Goal: Information Seeking & Learning: Learn about a topic

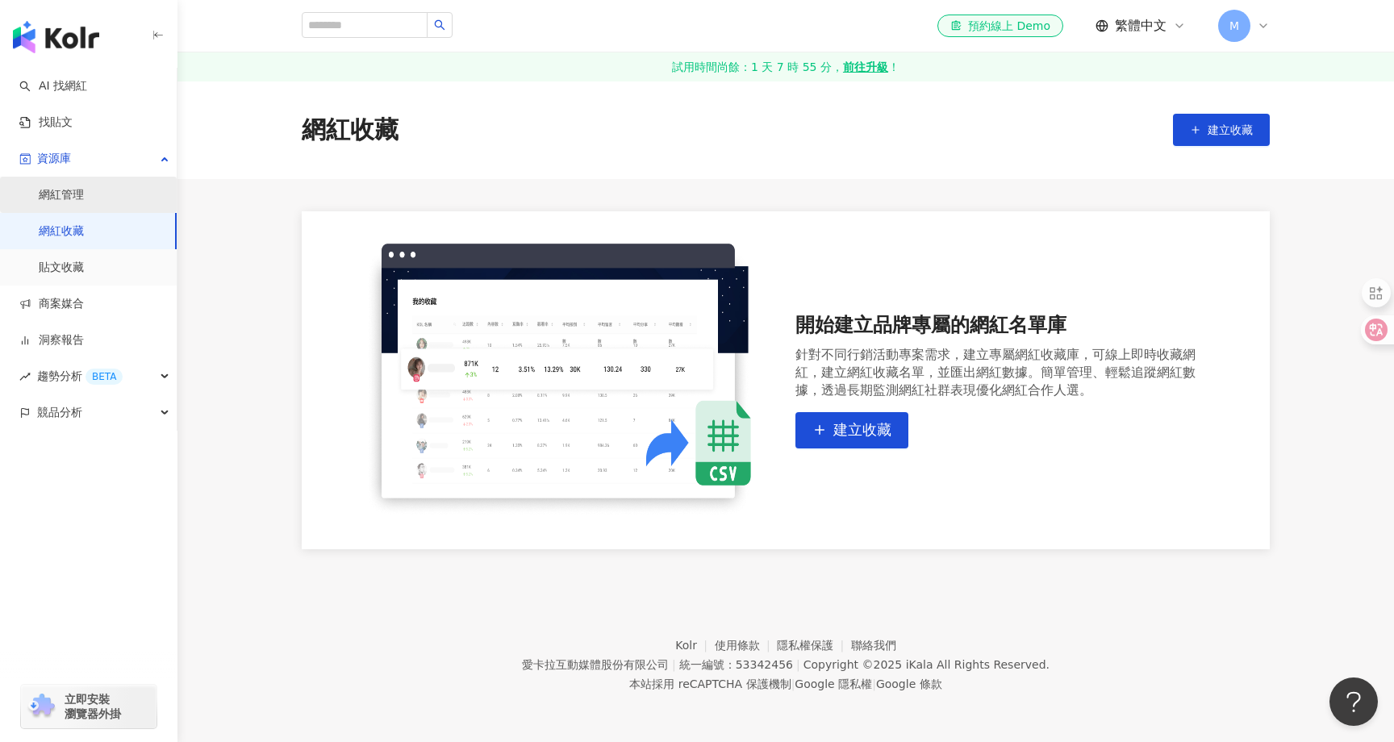
click at [78, 201] on link "網紅管理" at bounding box center [61, 195] width 45 height 16
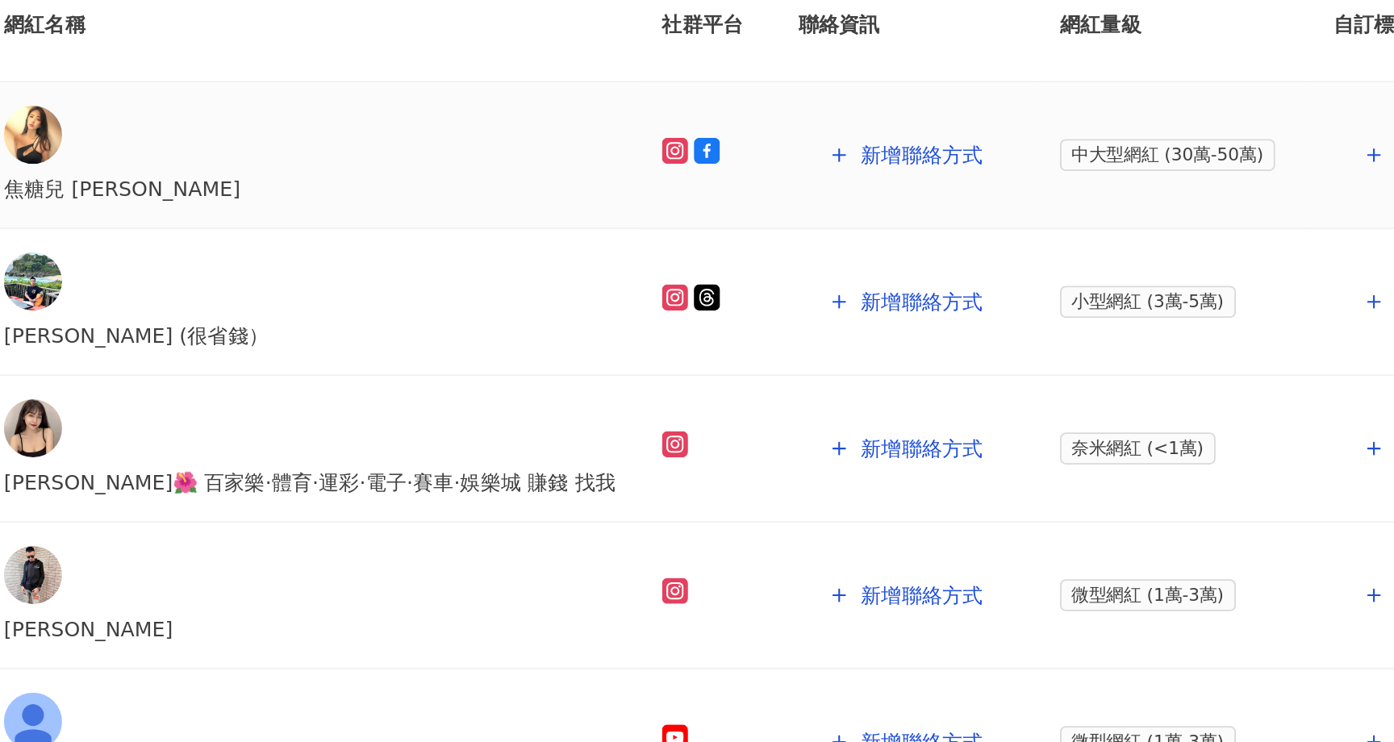
click at [419, 226] on div "焦糖兒 [PERSON_NAME]" at bounding box center [517, 217] width 340 height 18
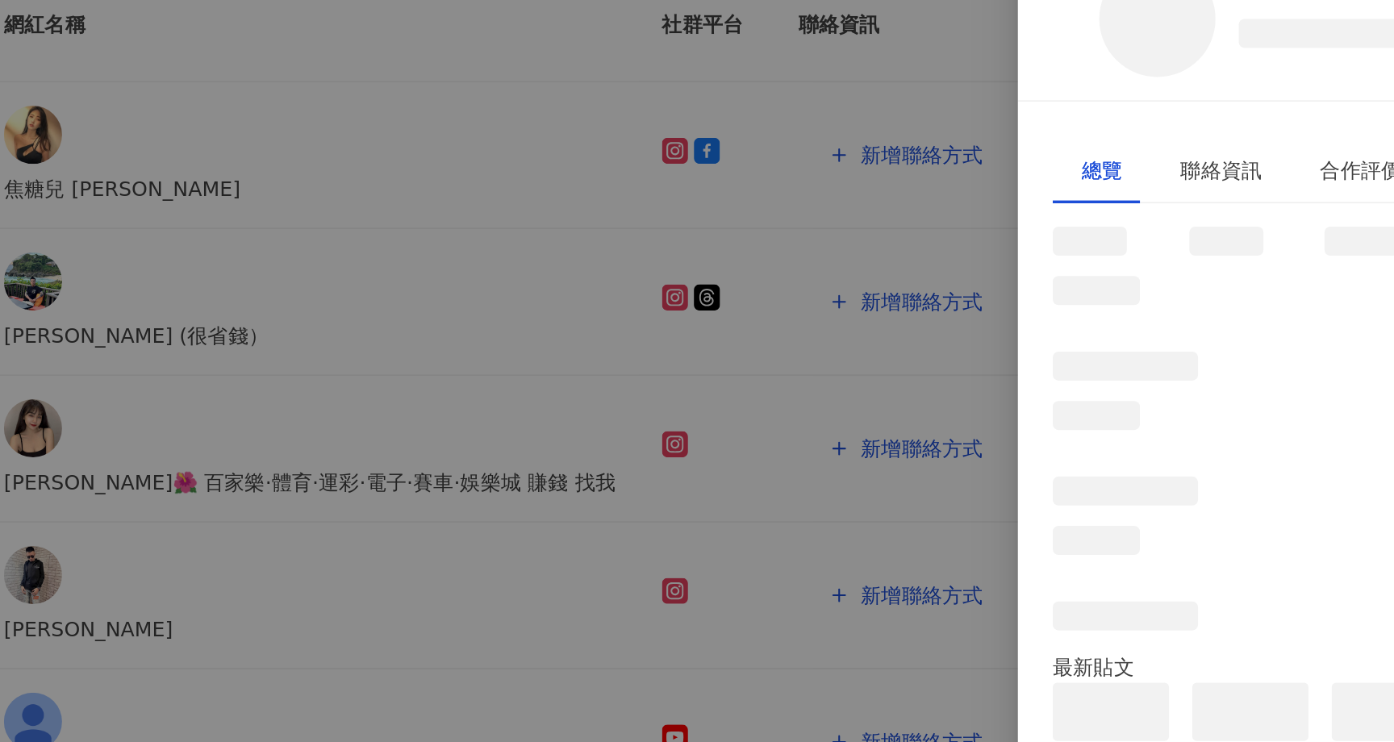
click at [451, 213] on div at bounding box center [697, 371] width 1394 height 742
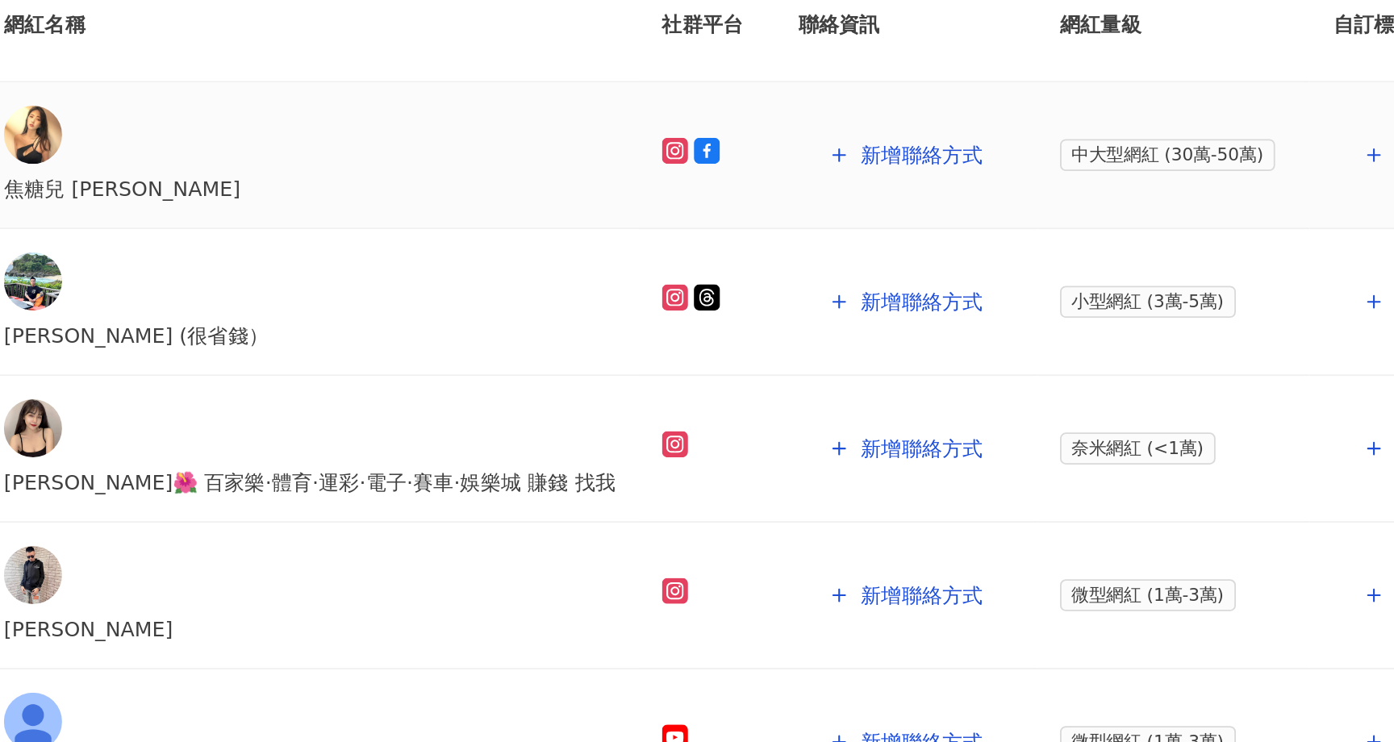
click at [775, 346] on td "新增聯絡方式" at bounding box center [847, 361] width 145 height 81
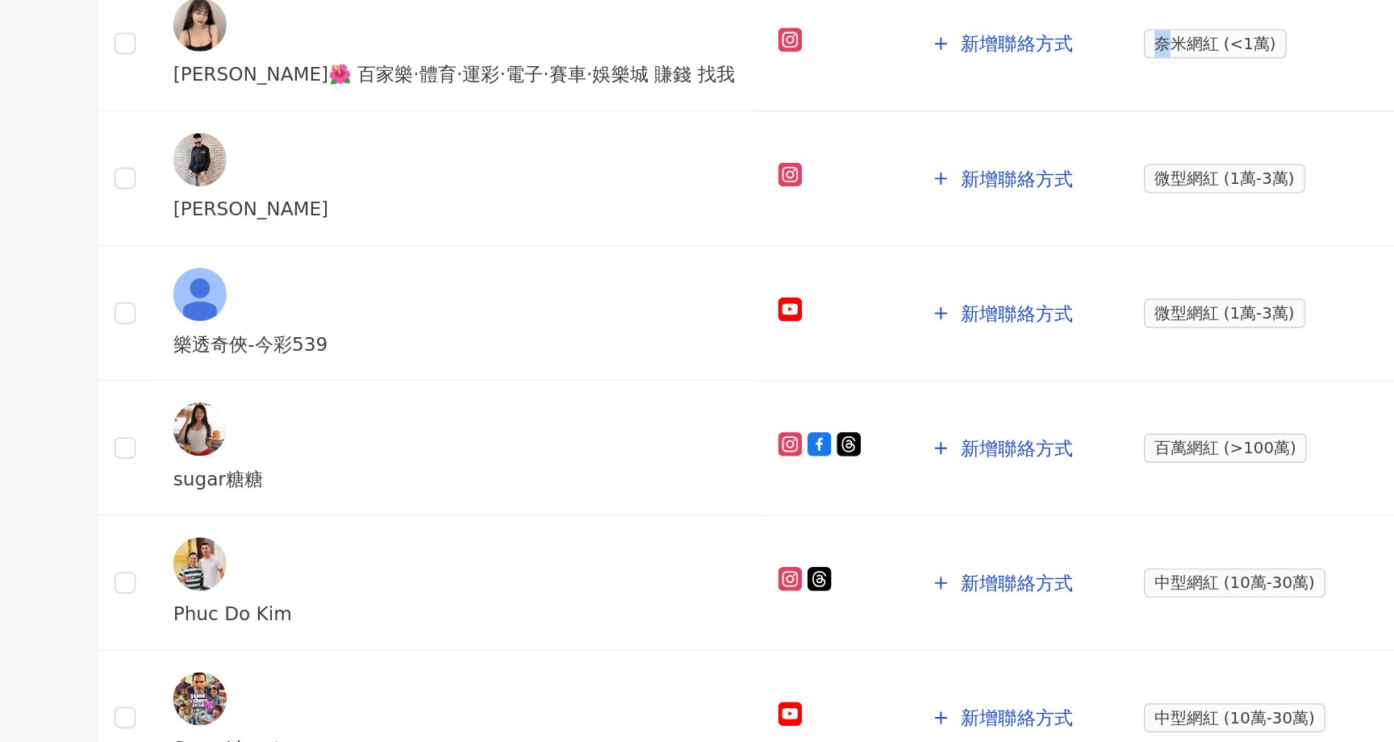
scroll to position [294, 0]
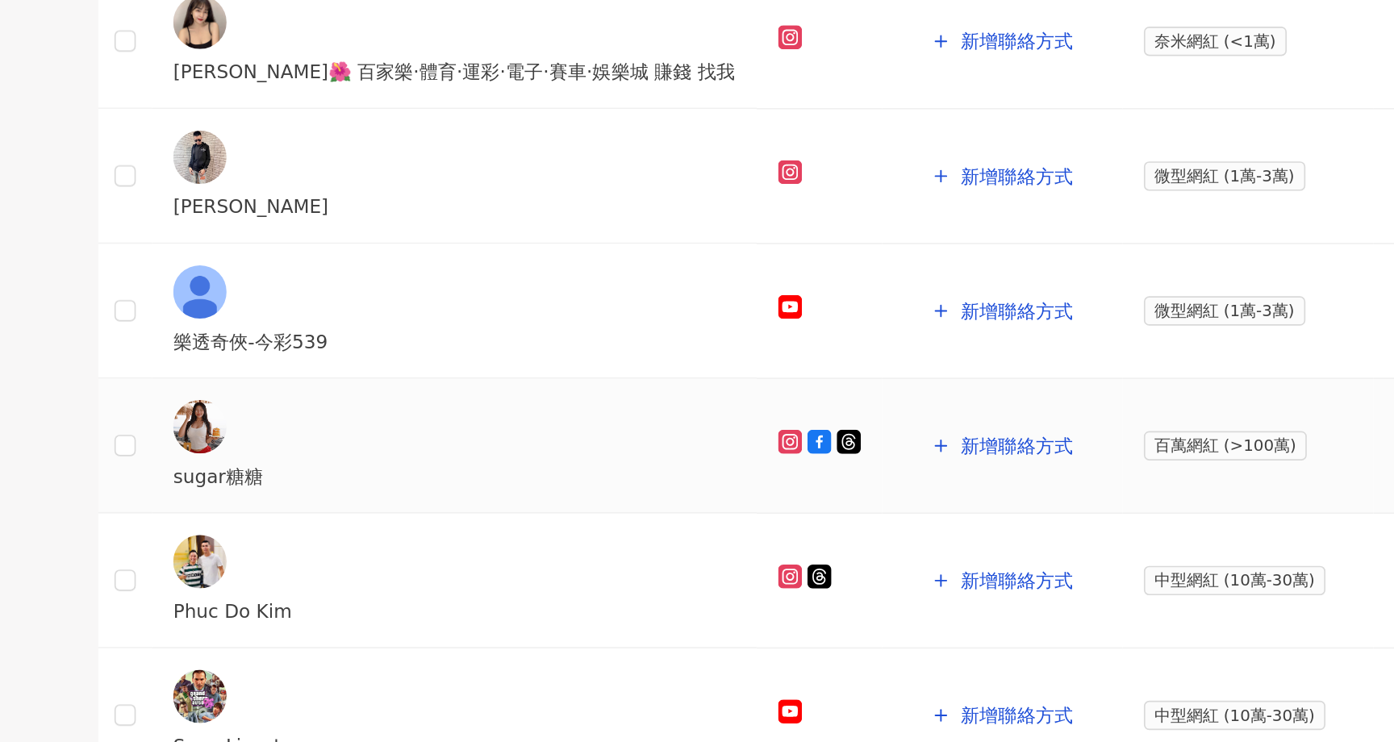
click at [441, 573] on div "sugar糖糖" at bounding box center [517, 582] width 340 height 18
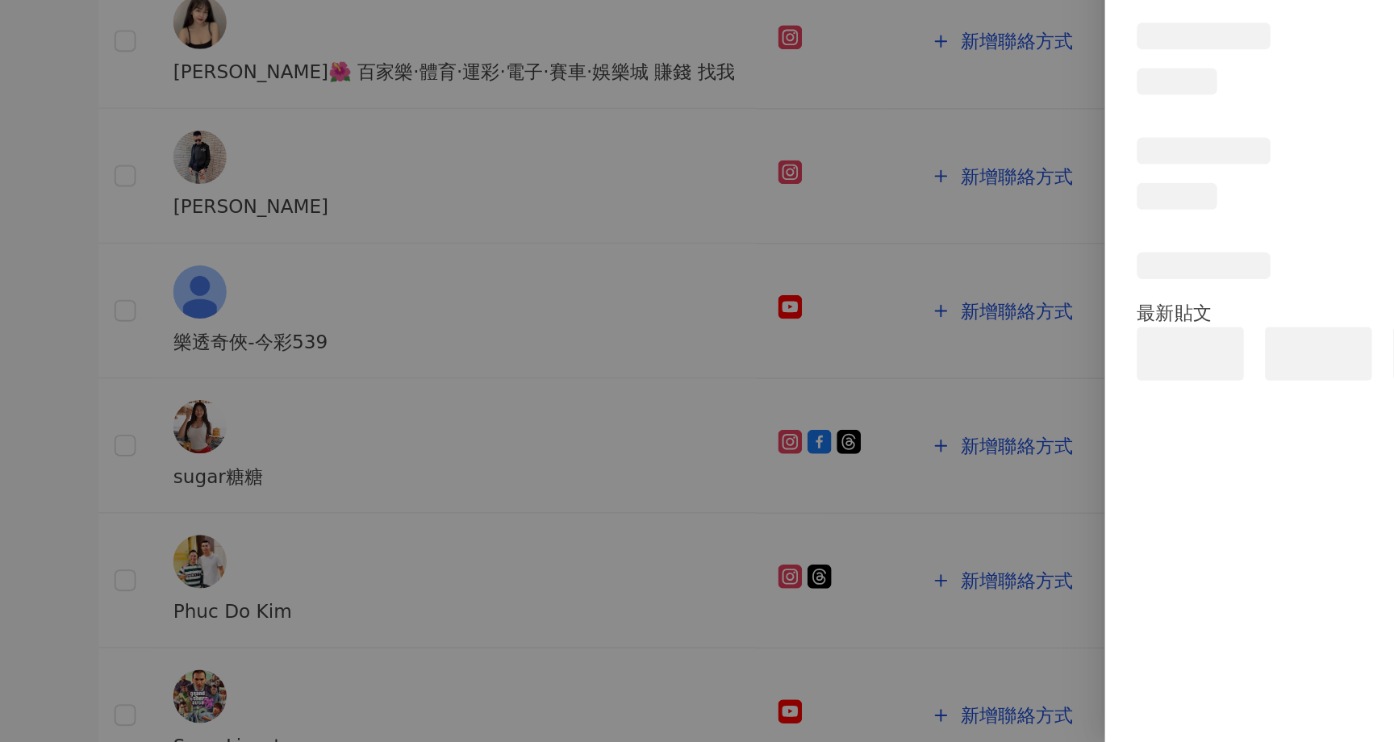
click at [538, 487] on div at bounding box center [697, 371] width 1394 height 742
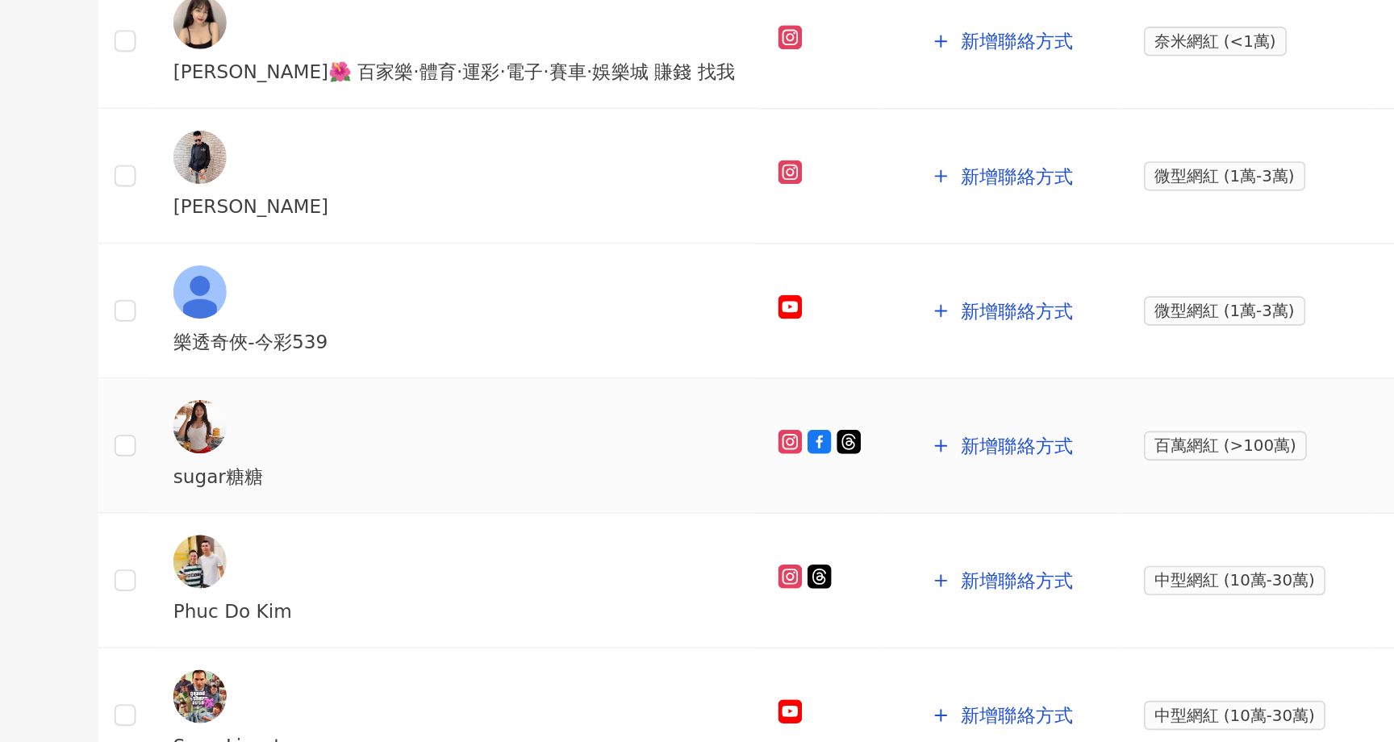
click at [434, 573] on div "sugar糖糖" at bounding box center [517, 582] width 340 height 18
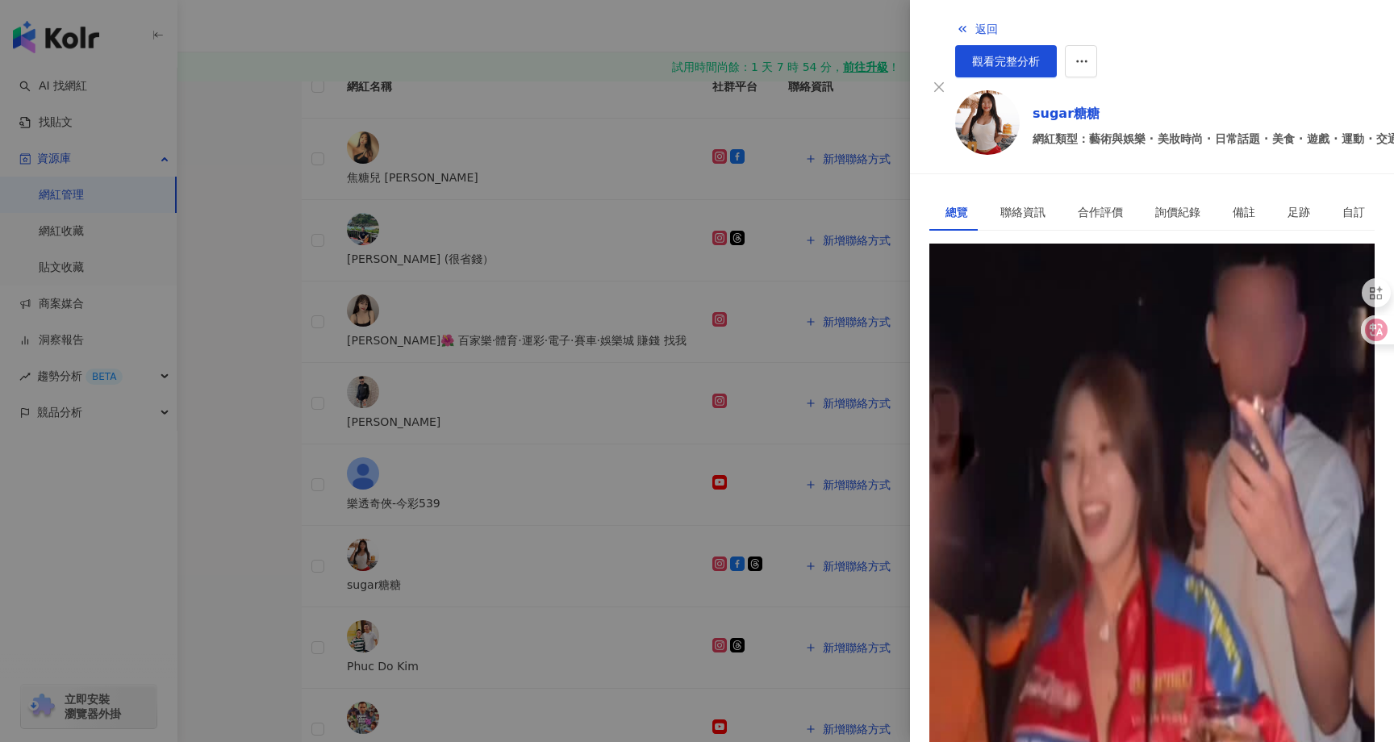
scroll to position [0, 0]
click at [1029, 203] on div "聯絡資訊" at bounding box center [1023, 212] width 45 height 18
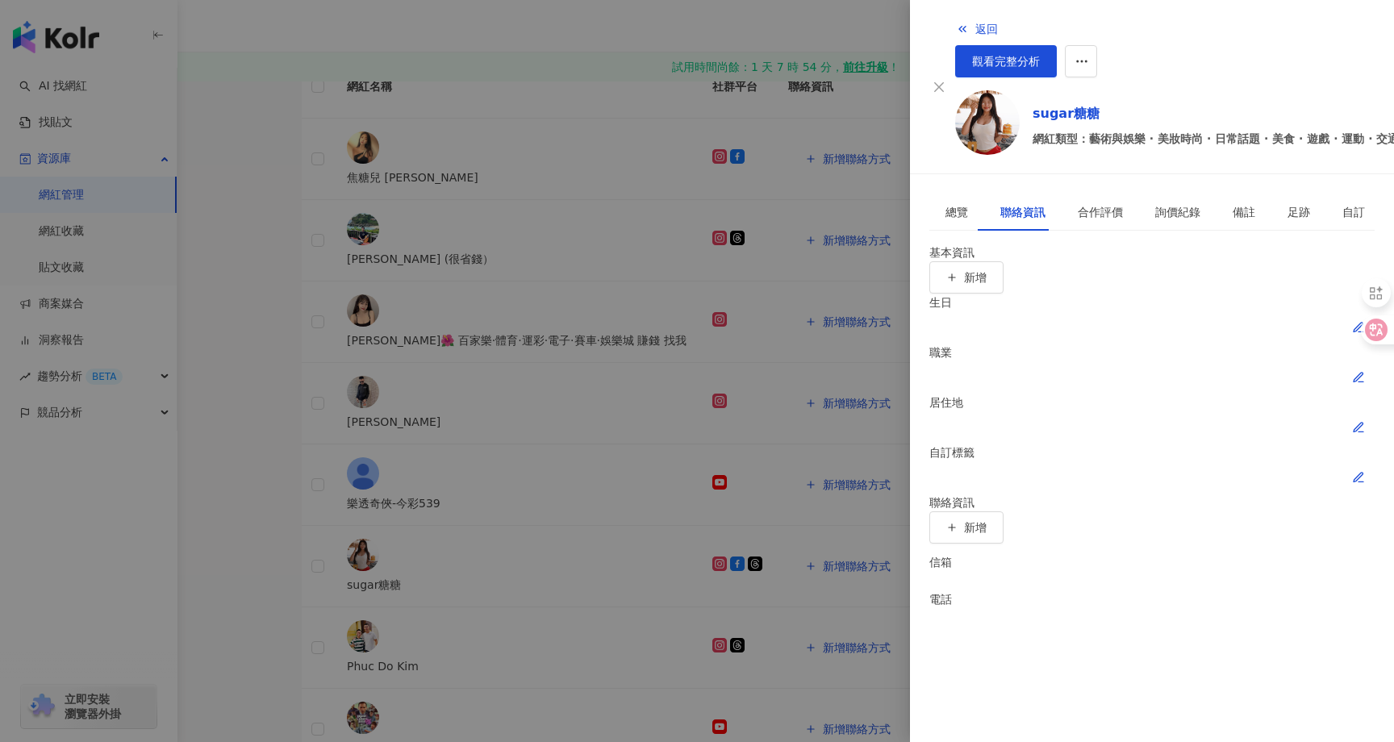
click at [122, 85] on div at bounding box center [697, 371] width 1394 height 742
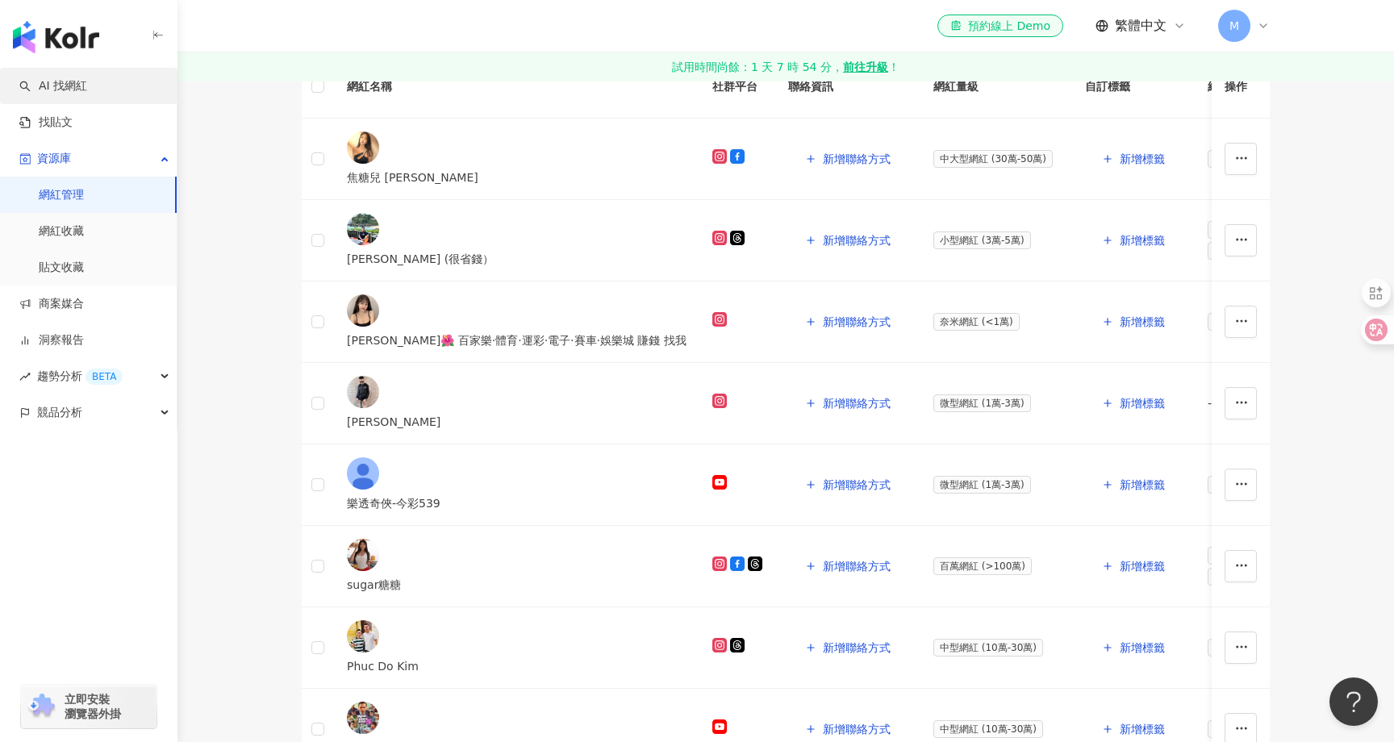
click at [77, 84] on link "AI 找網紅" at bounding box center [53, 86] width 68 height 16
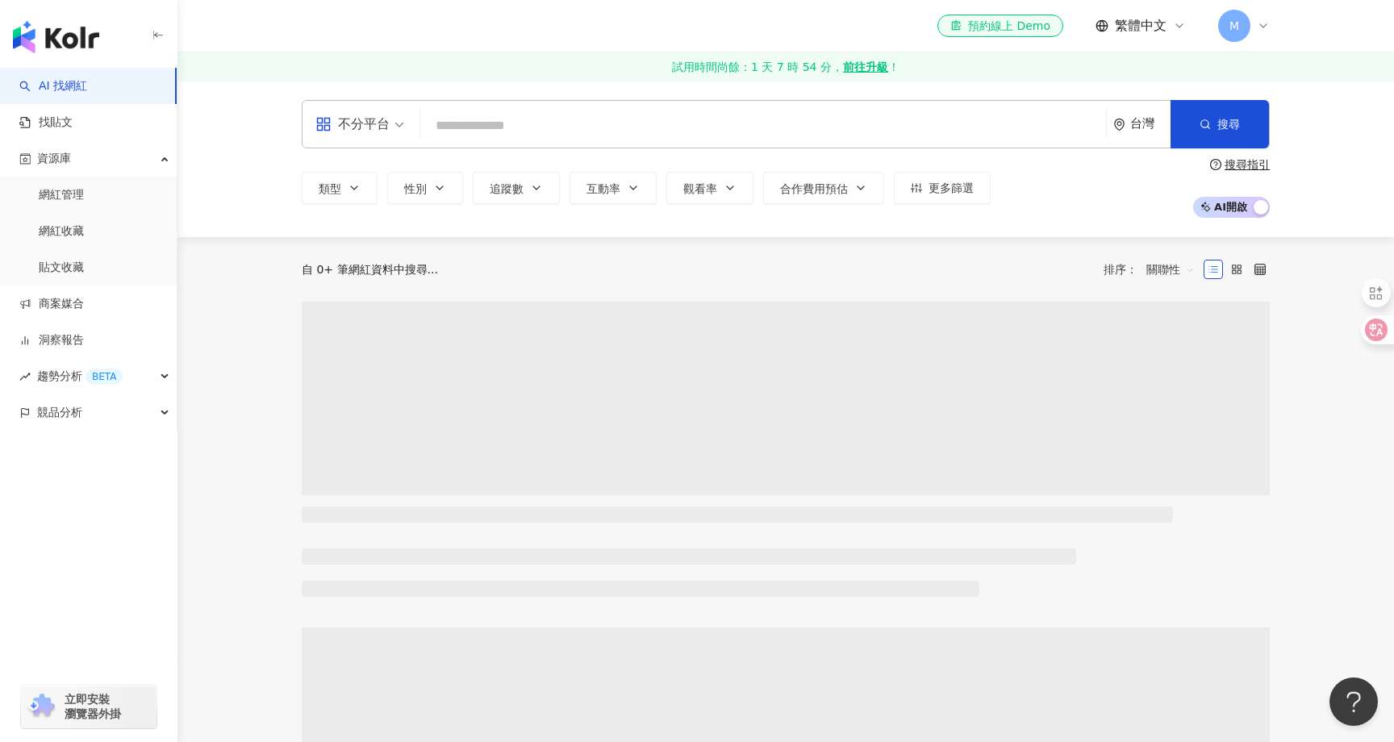
click at [483, 113] on input "search" at bounding box center [763, 126] width 673 height 31
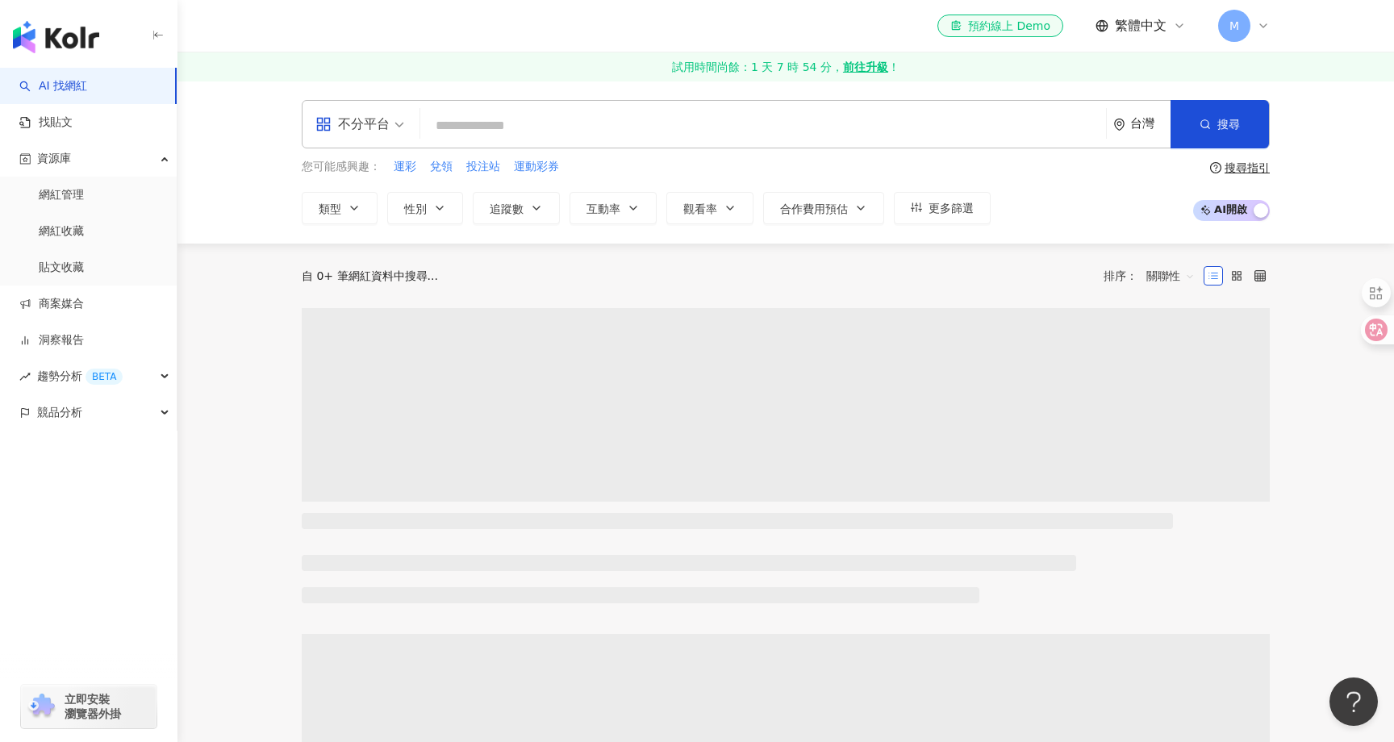
type input "*"
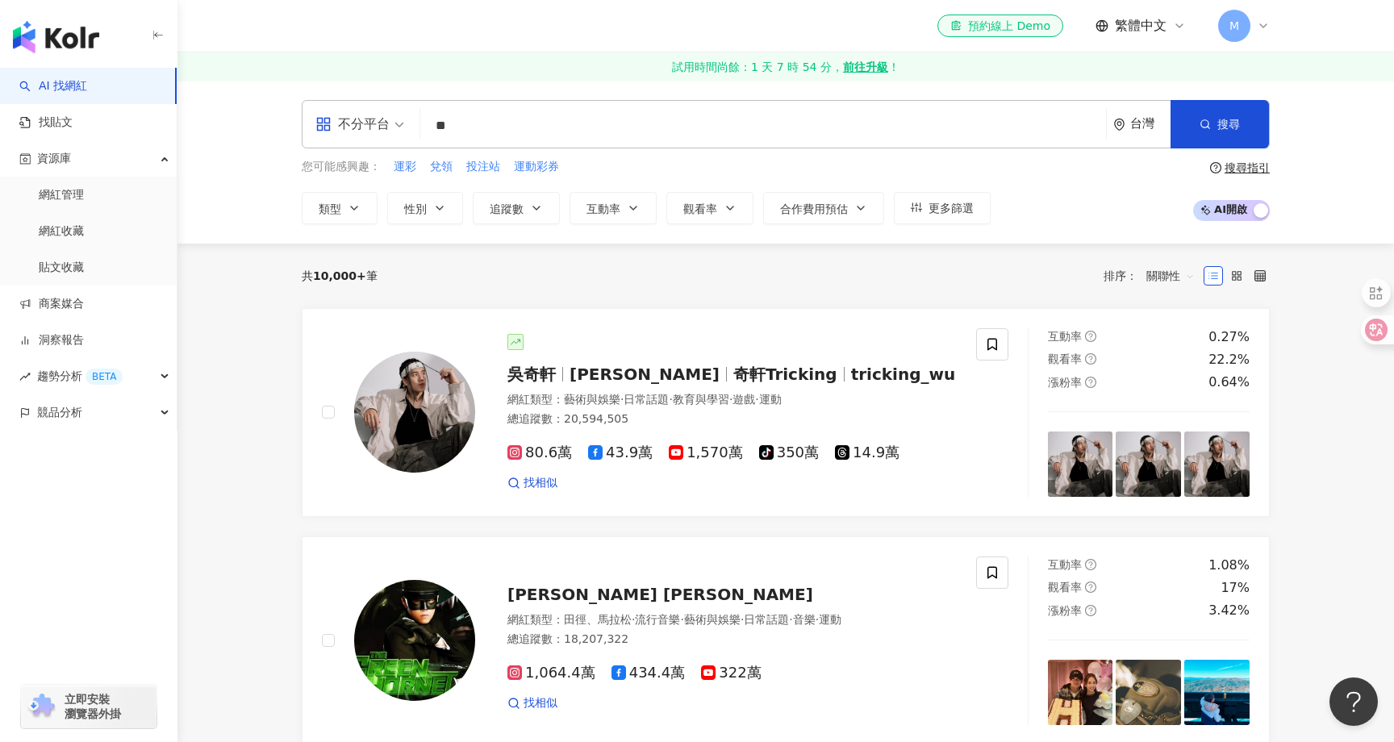
type input "*"
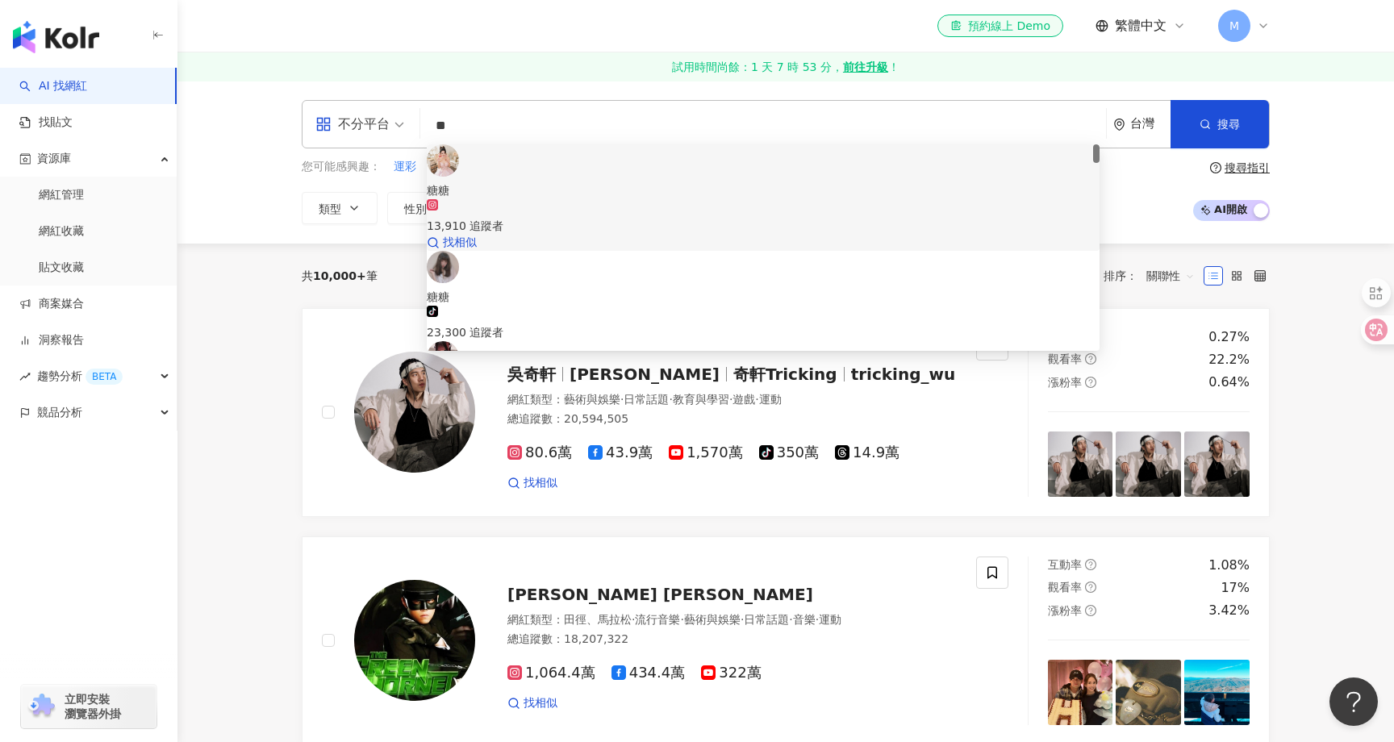
type input "*"
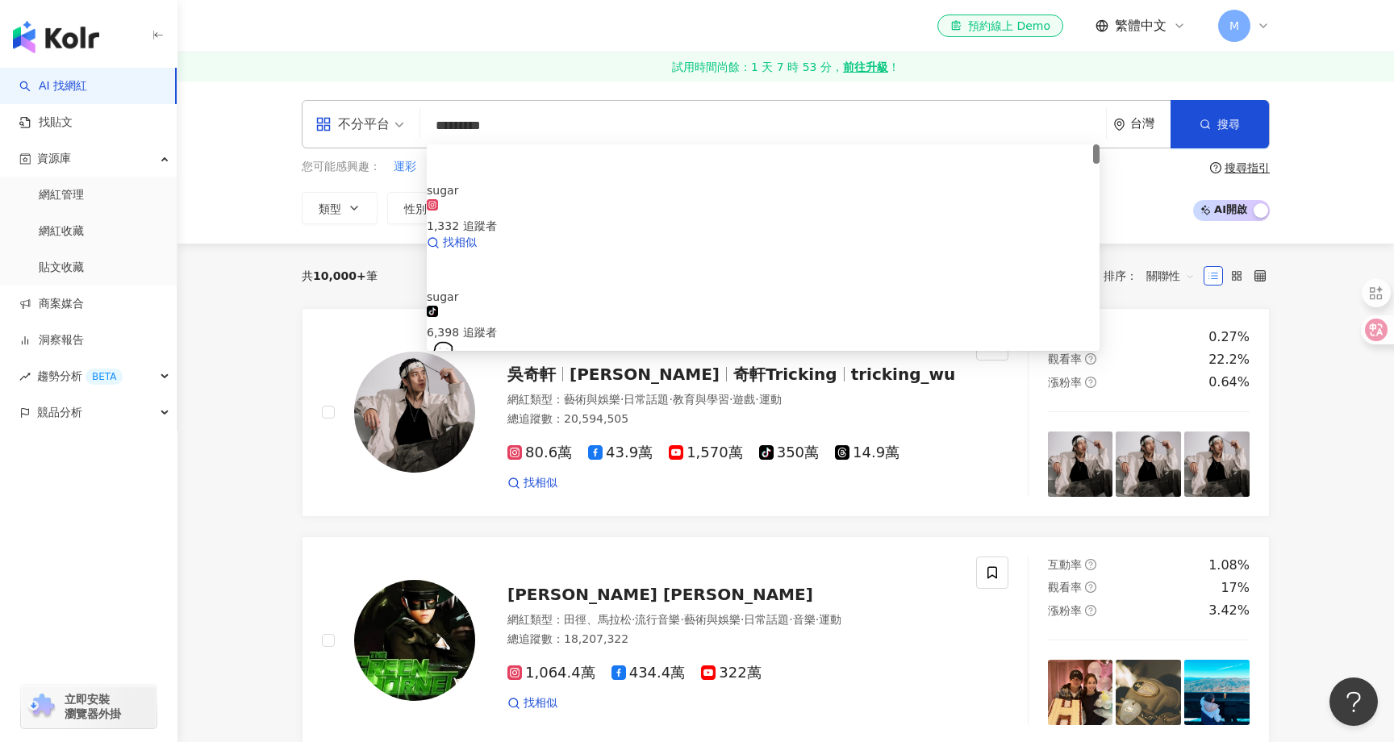
type input "********"
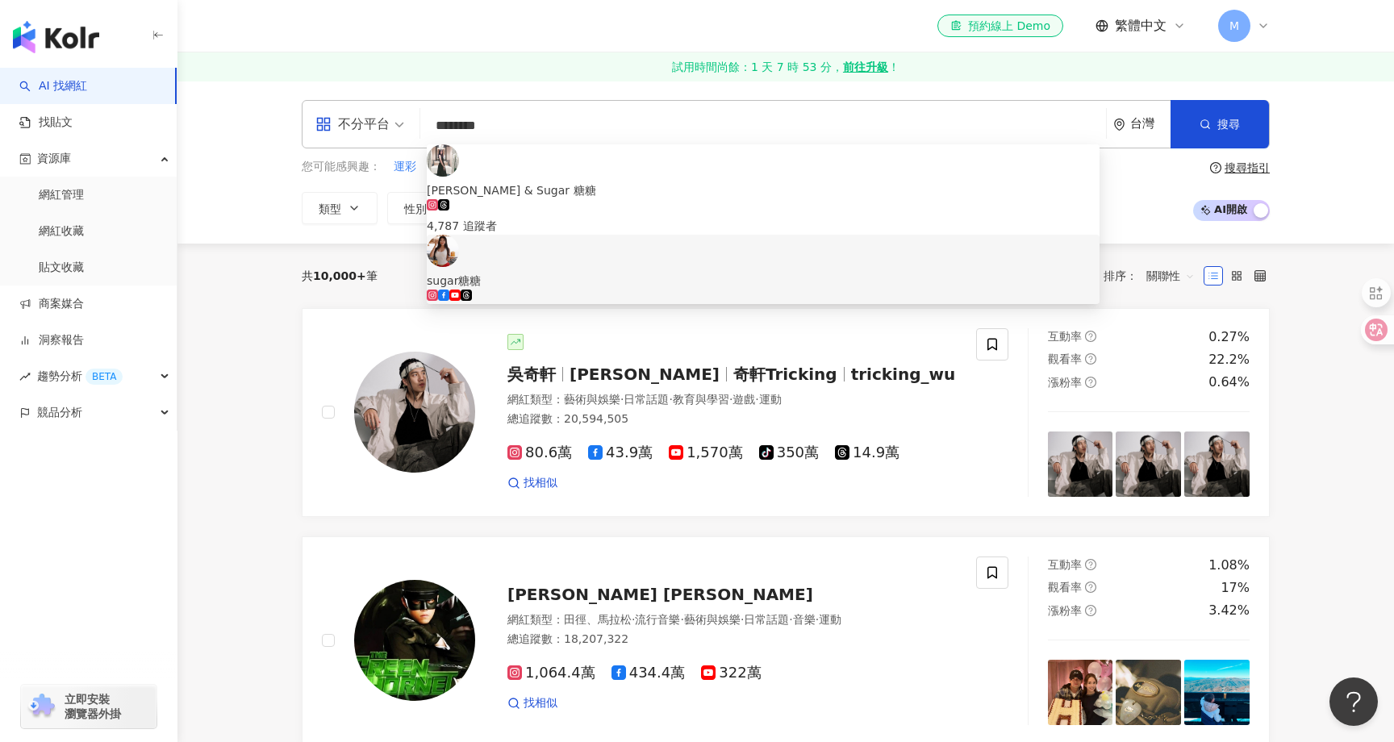
click at [570, 272] on span "sugar糖糖" at bounding box center [763, 281] width 673 height 18
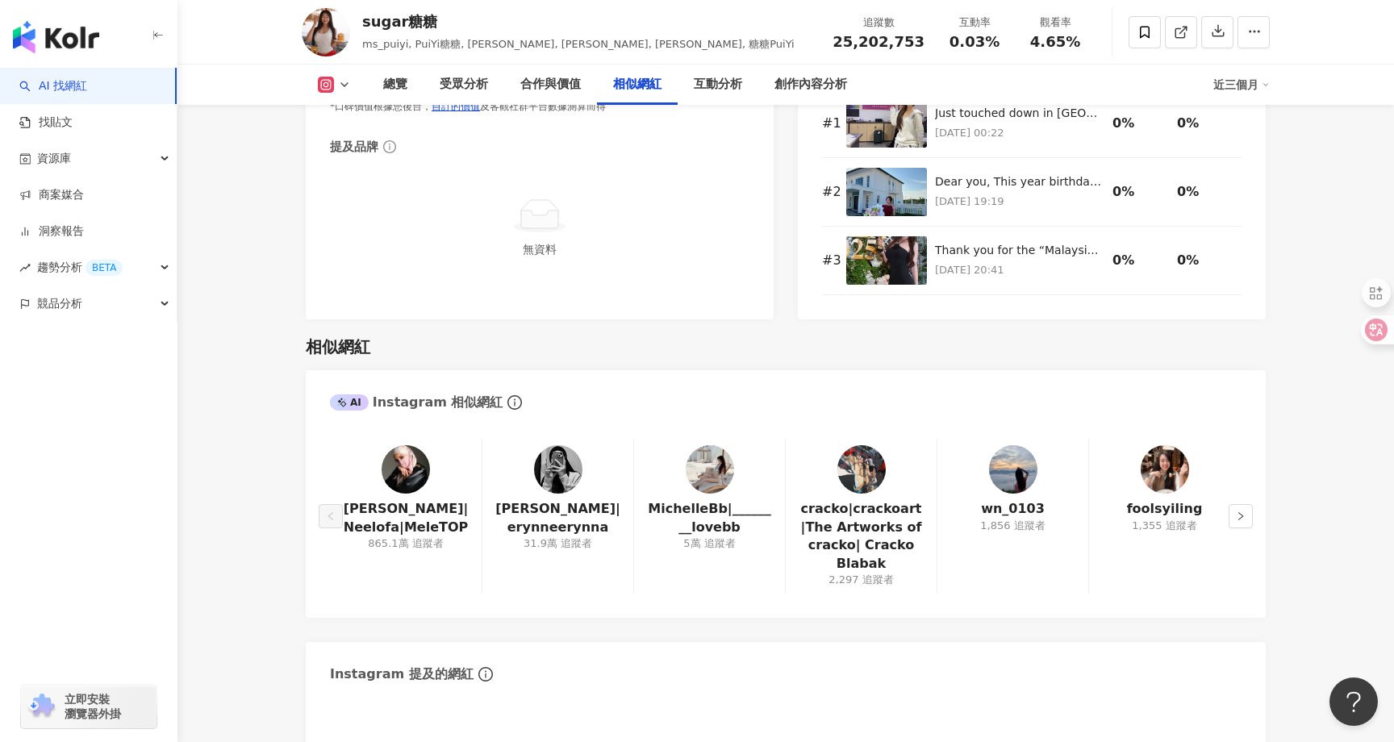
scroll to position [2200, 0]
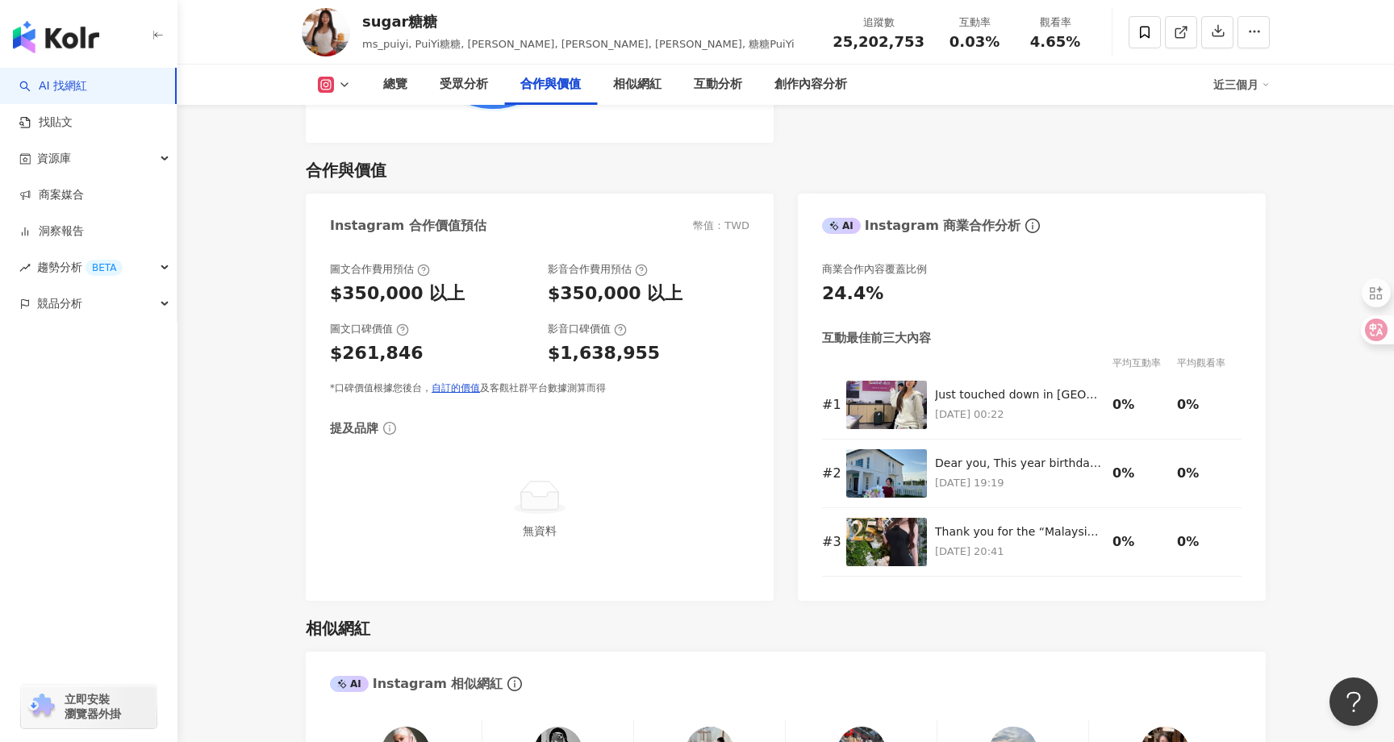
click at [87, 91] on link "AI 找網紅" at bounding box center [53, 86] width 68 height 16
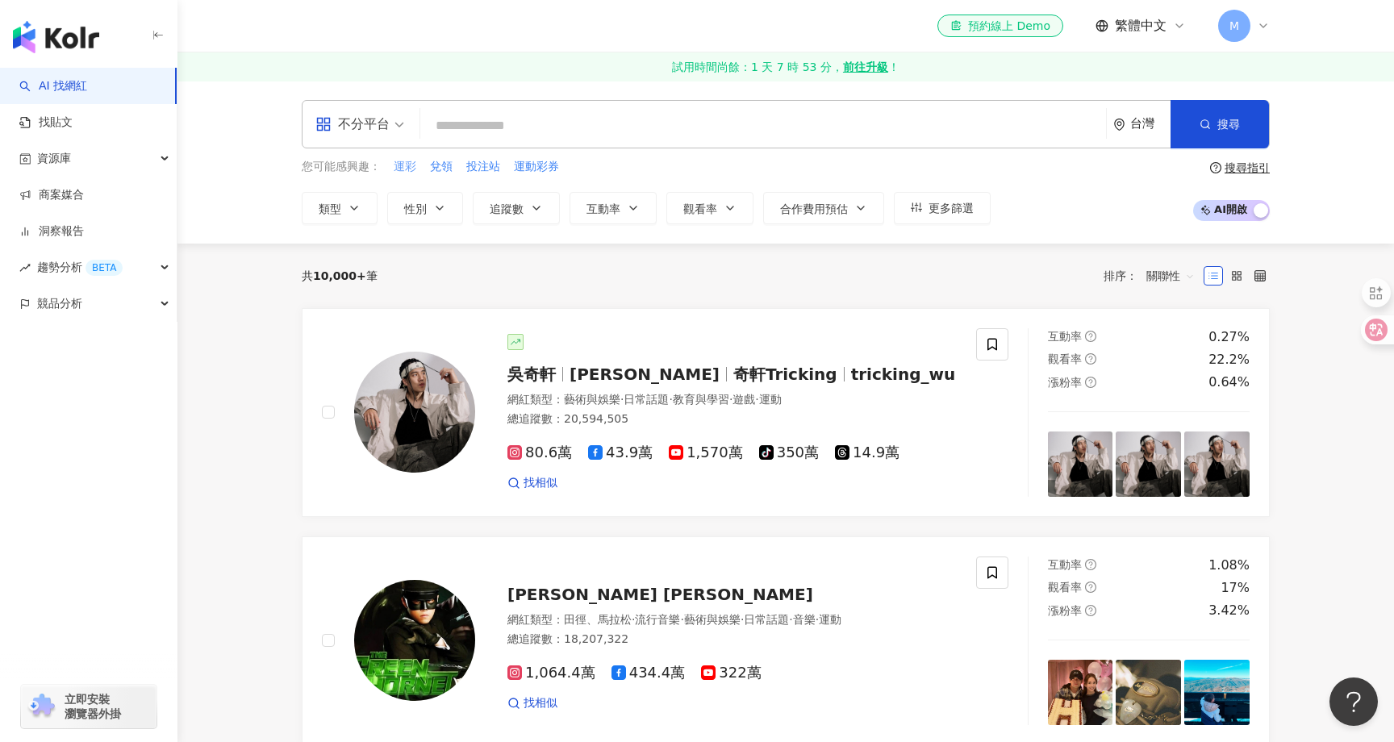
click at [407, 169] on span "運彩" at bounding box center [405, 167] width 23 height 16
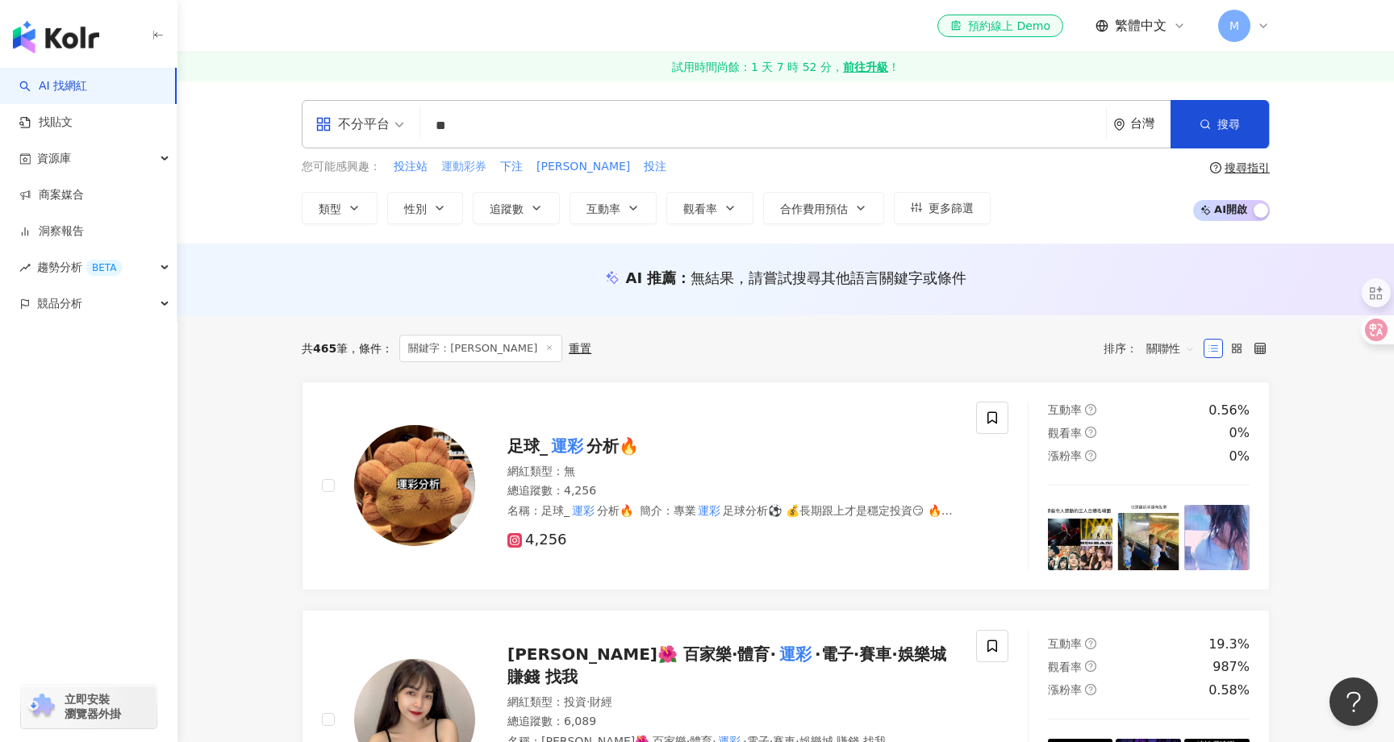
click at [459, 171] on span "運動彩券" at bounding box center [463, 167] width 45 height 16
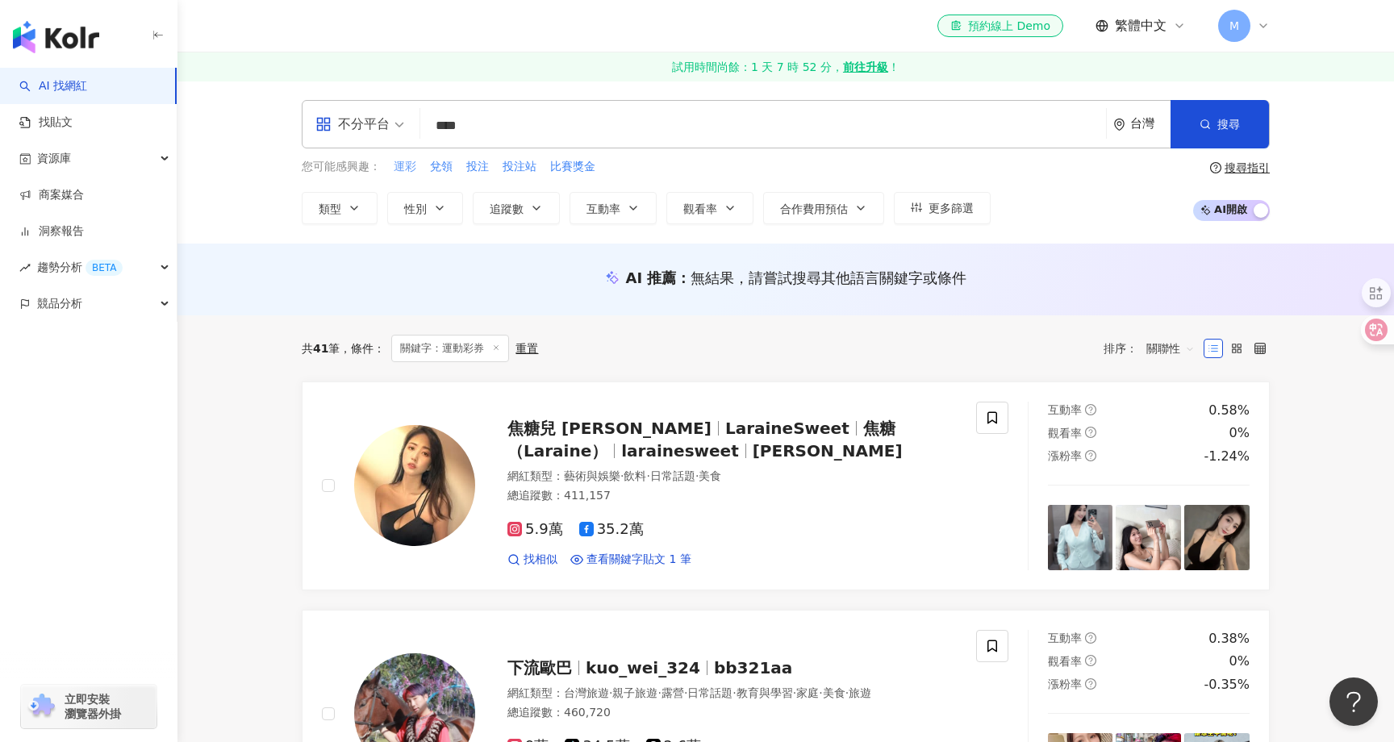
click at [410, 167] on span "運彩" at bounding box center [405, 167] width 23 height 16
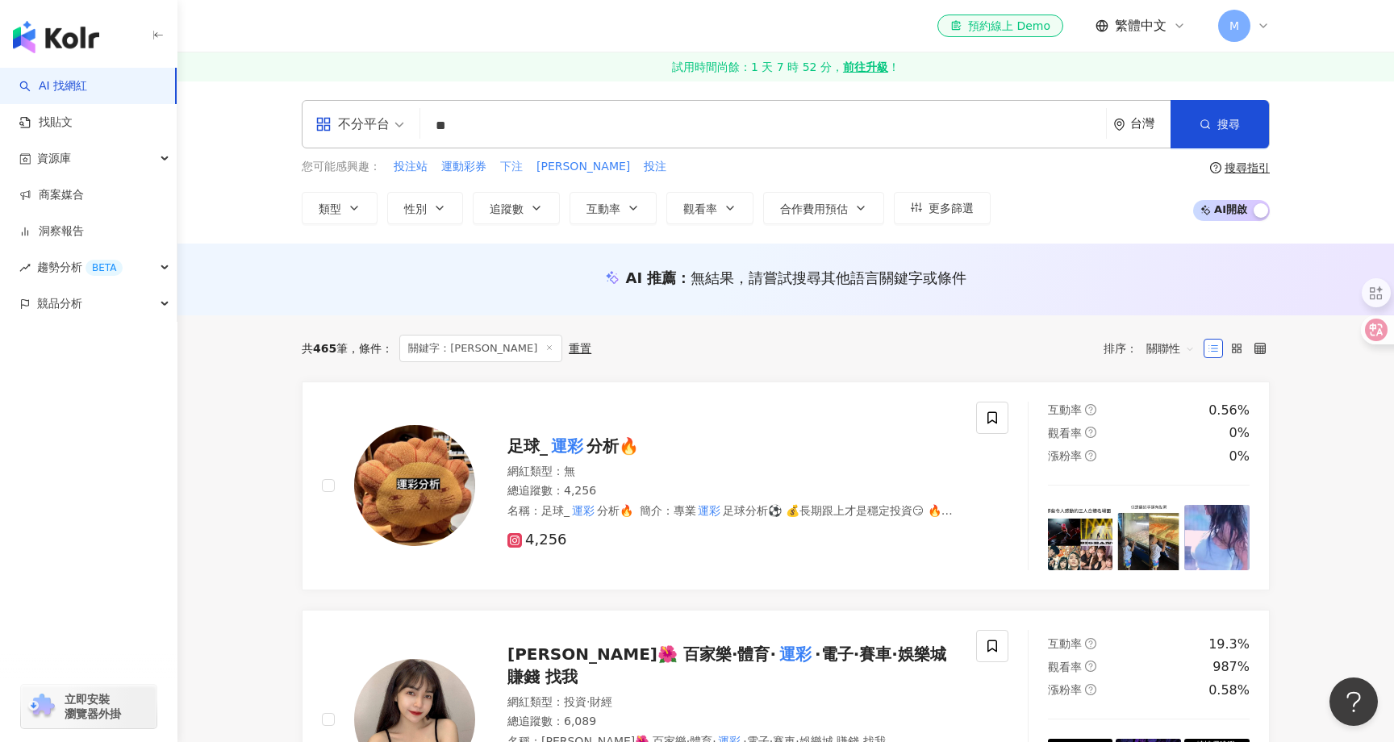
click at [515, 174] on span "下注" at bounding box center [511, 167] width 23 height 16
type input "**"
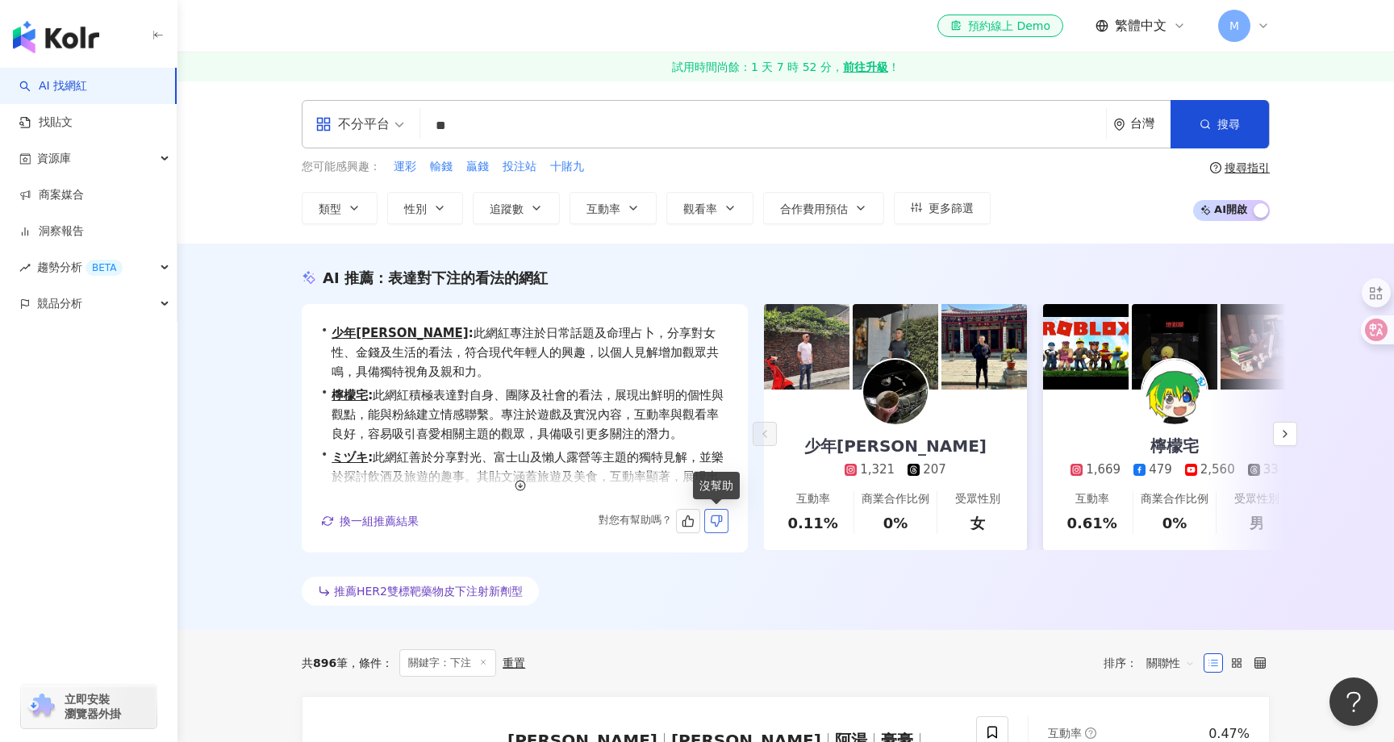
click at [712, 519] on icon "button" at bounding box center [717, 521] width 10 height 10
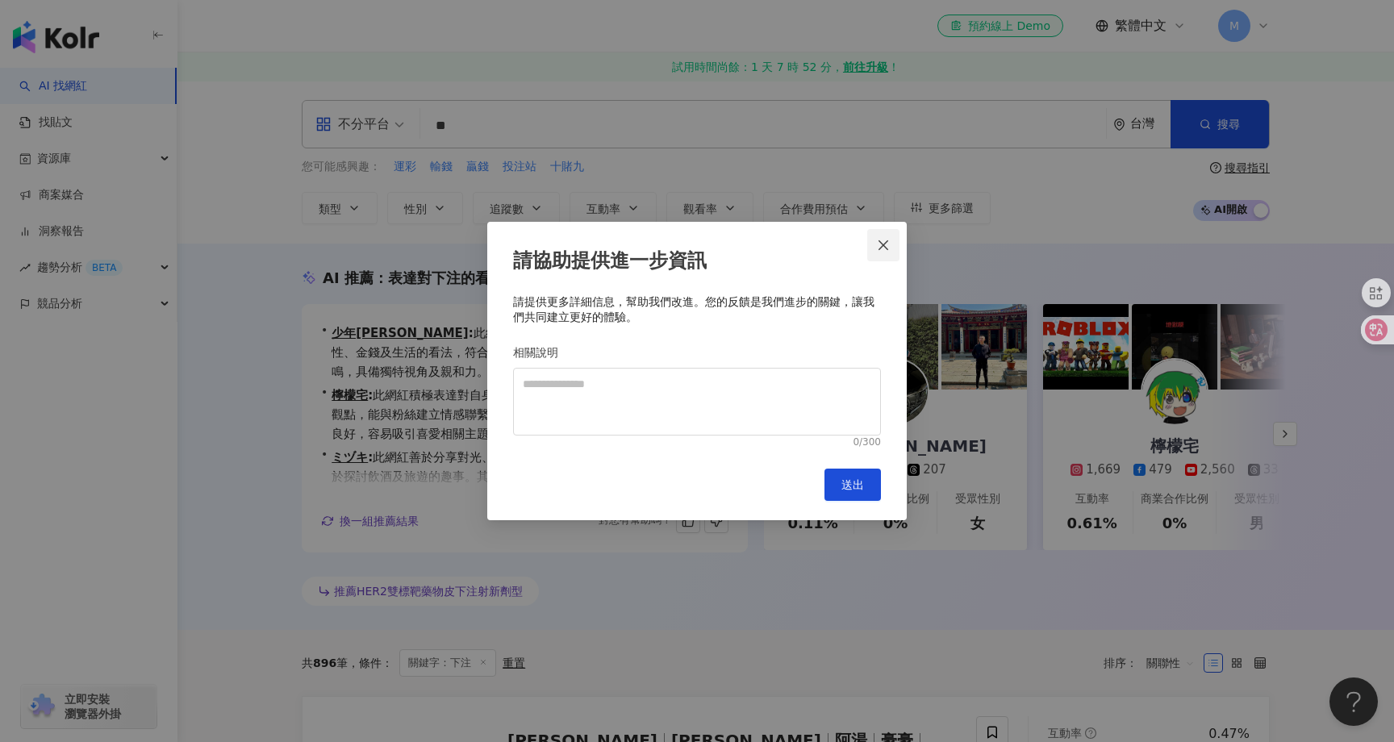
click at [885, 247] on icon "close" at bounding box center [884, 245] width 10 height 10
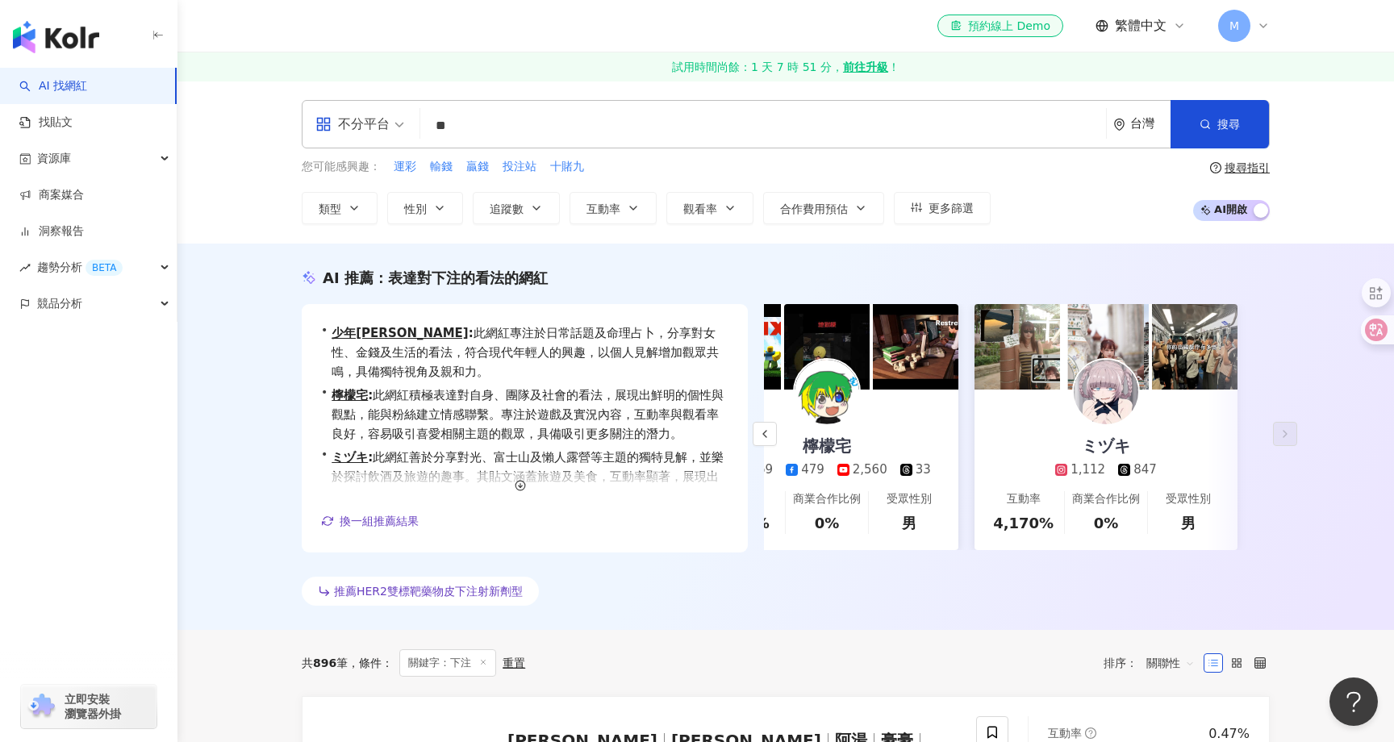
click at [1147, 127] on div "台灣" at bounding box center [1151, 124] width 40 height 14
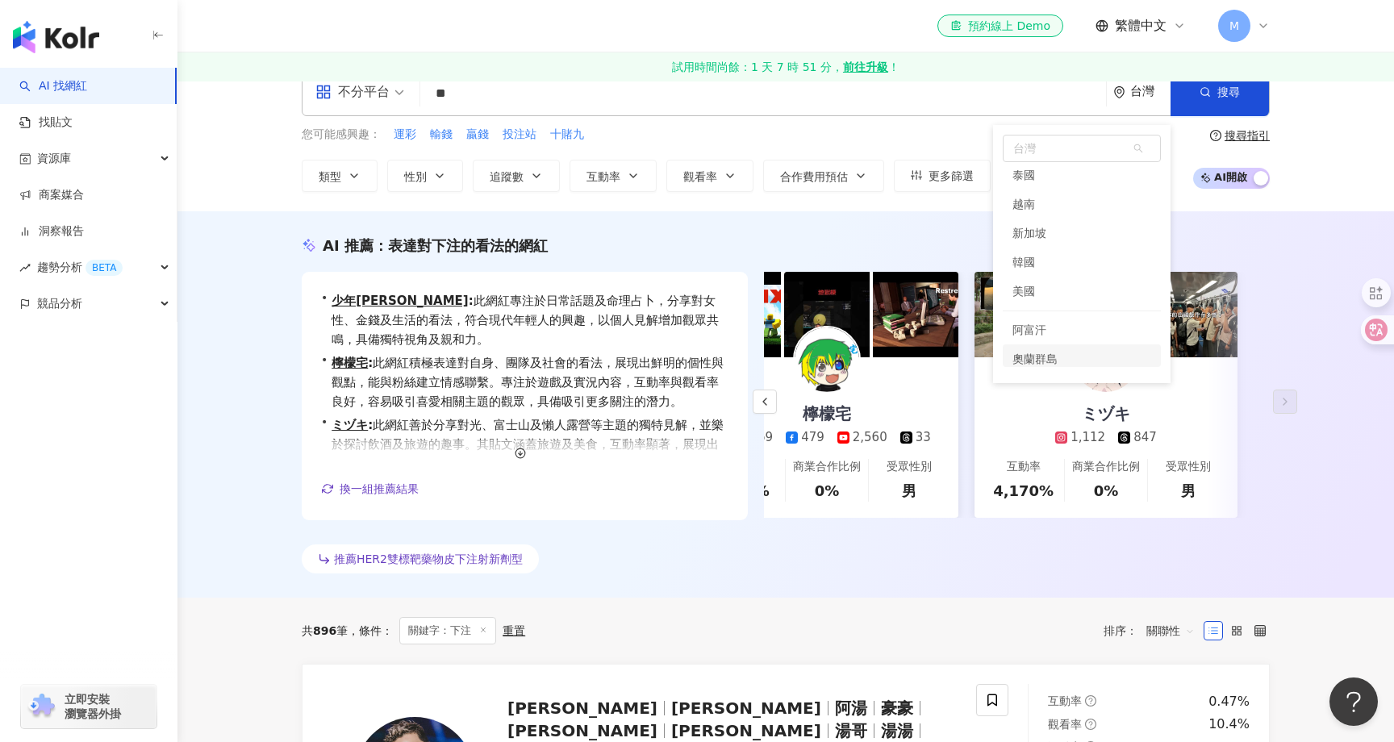
scroll to position [28, 0]
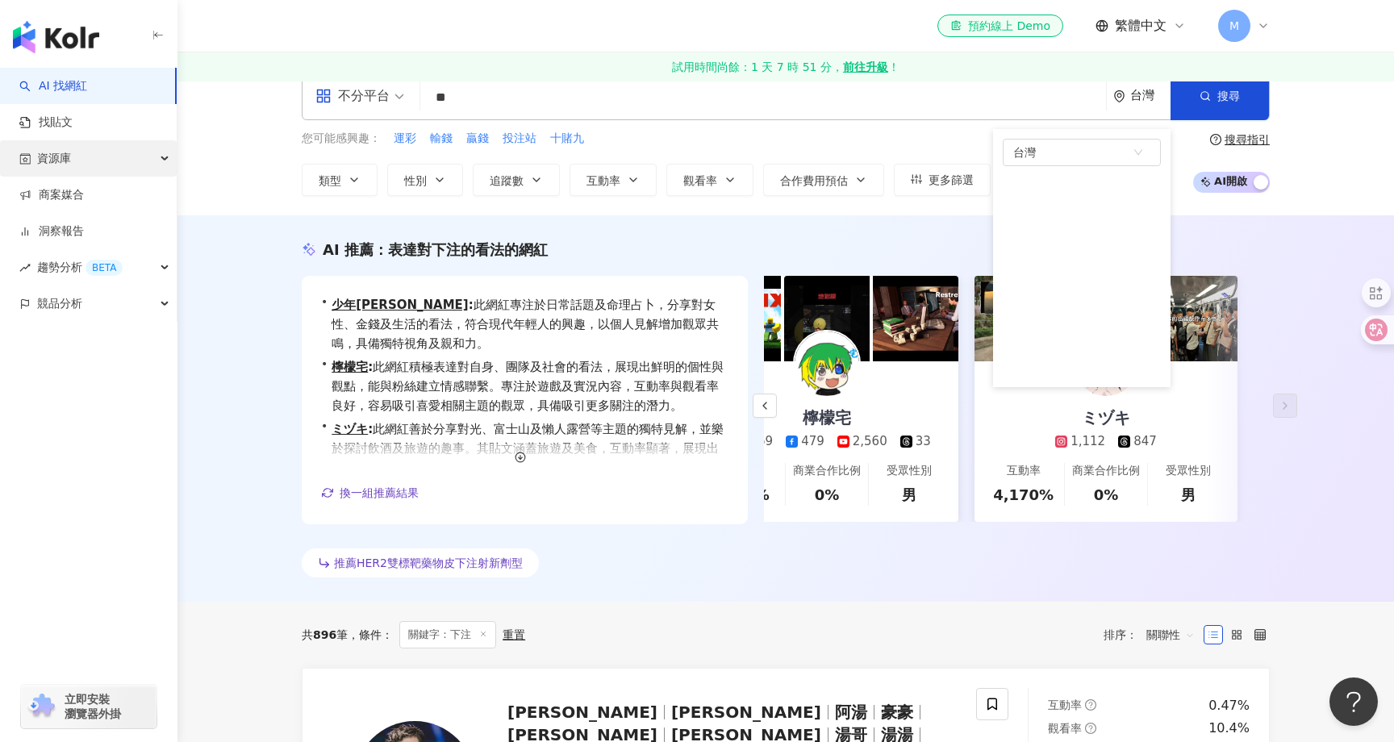
click at [122, 145] on div "資源庫" at bounding box center [88, 158] width 177 height 36
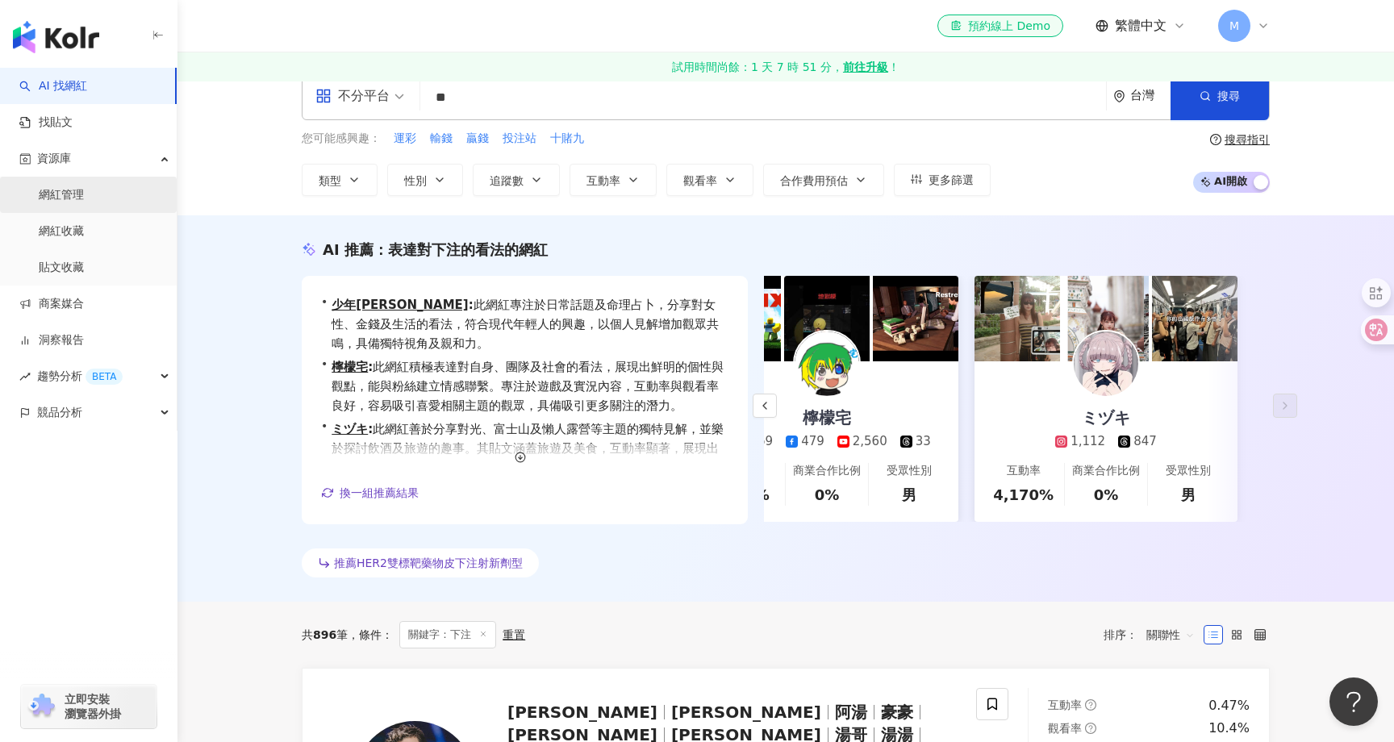
click at [84, 188] on link "網紅管理" at bounding box center [61, 195] width 45 height 16
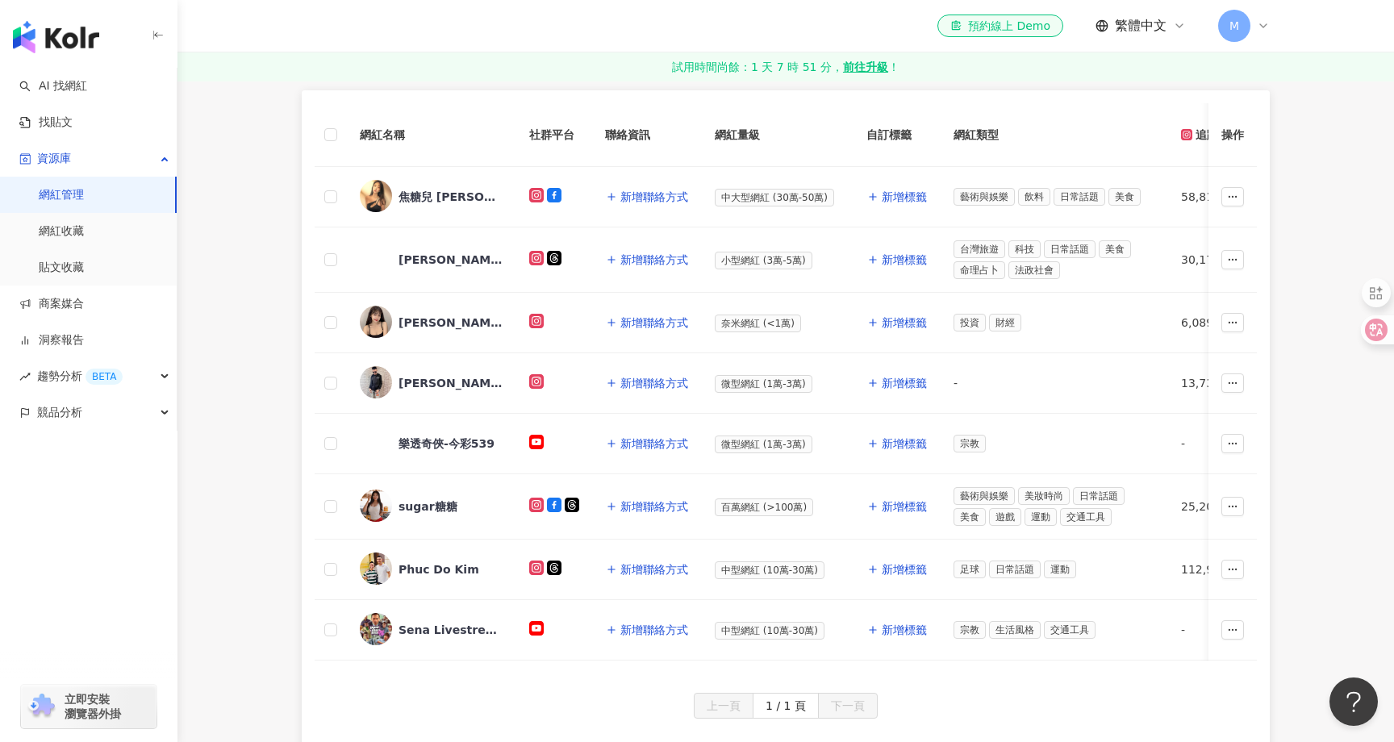
scroll to position [411, 0]
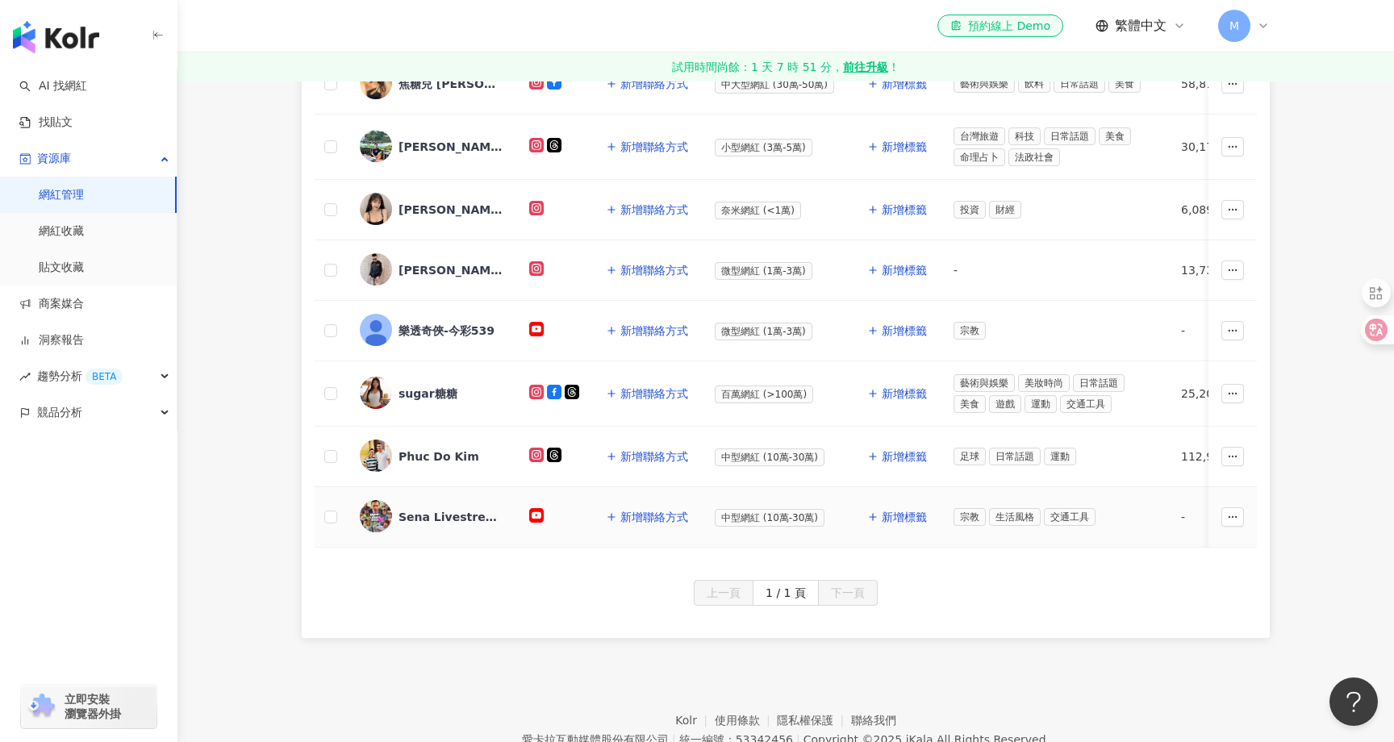
click at [443, 512] on div "Sena Livestream" at bounding box center [451, 517] width 105 height 16
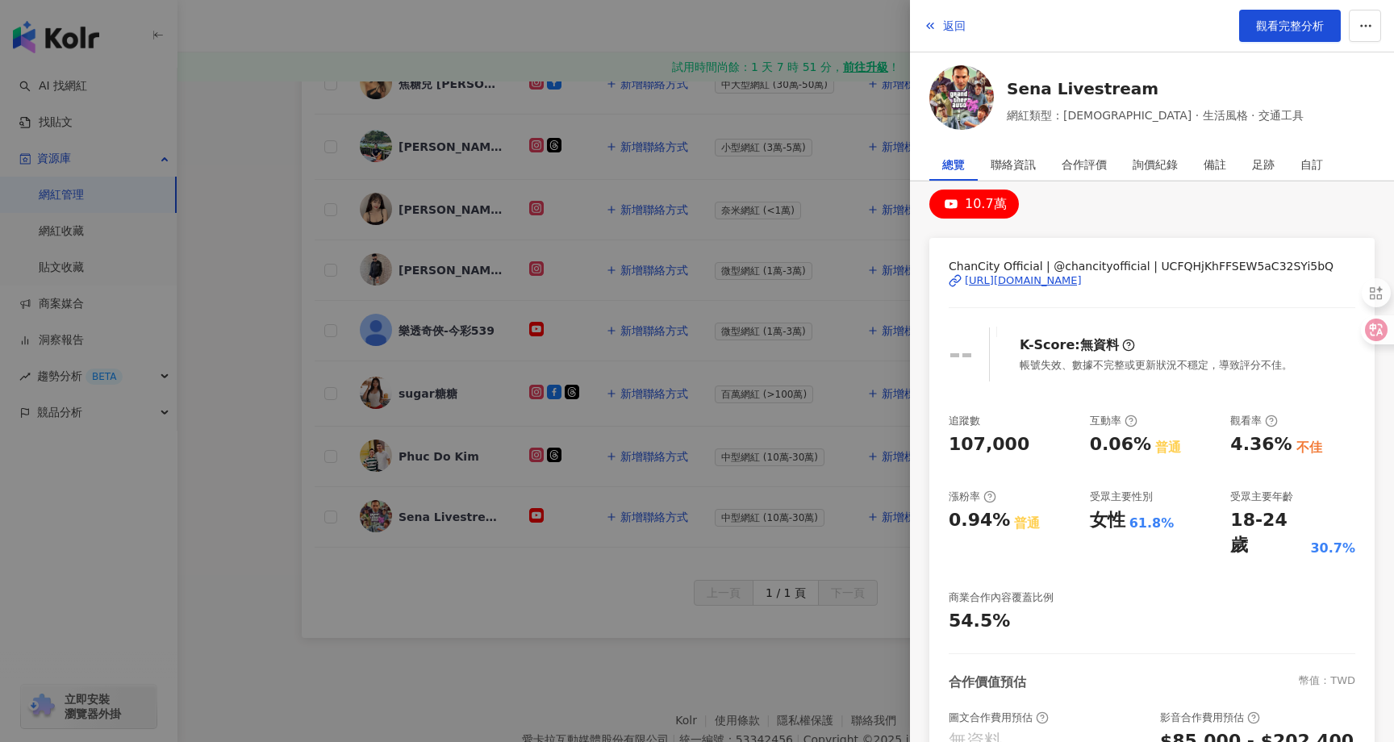
scroll to position [6, 0]
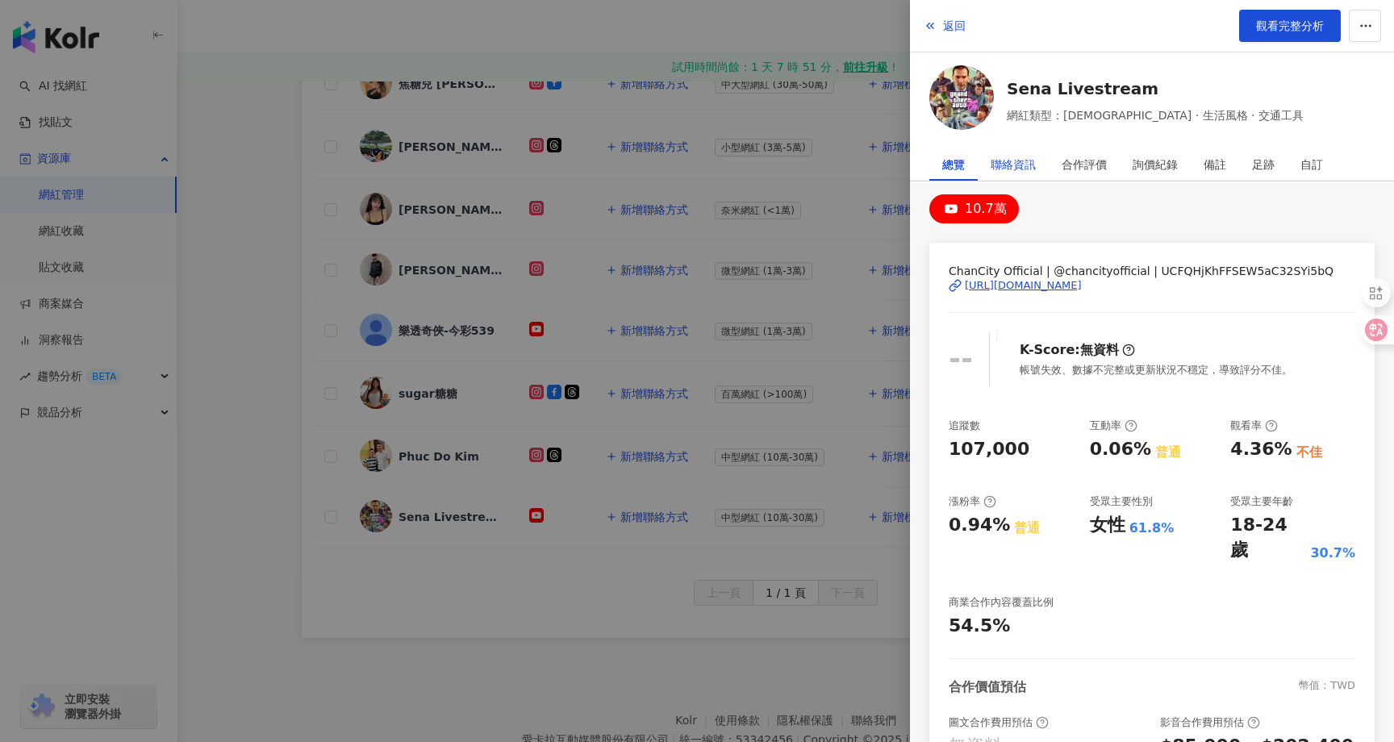
click at [1019, 165] on div "聯絡資訊" at bounding box center [1013, 164] width 45 height 32
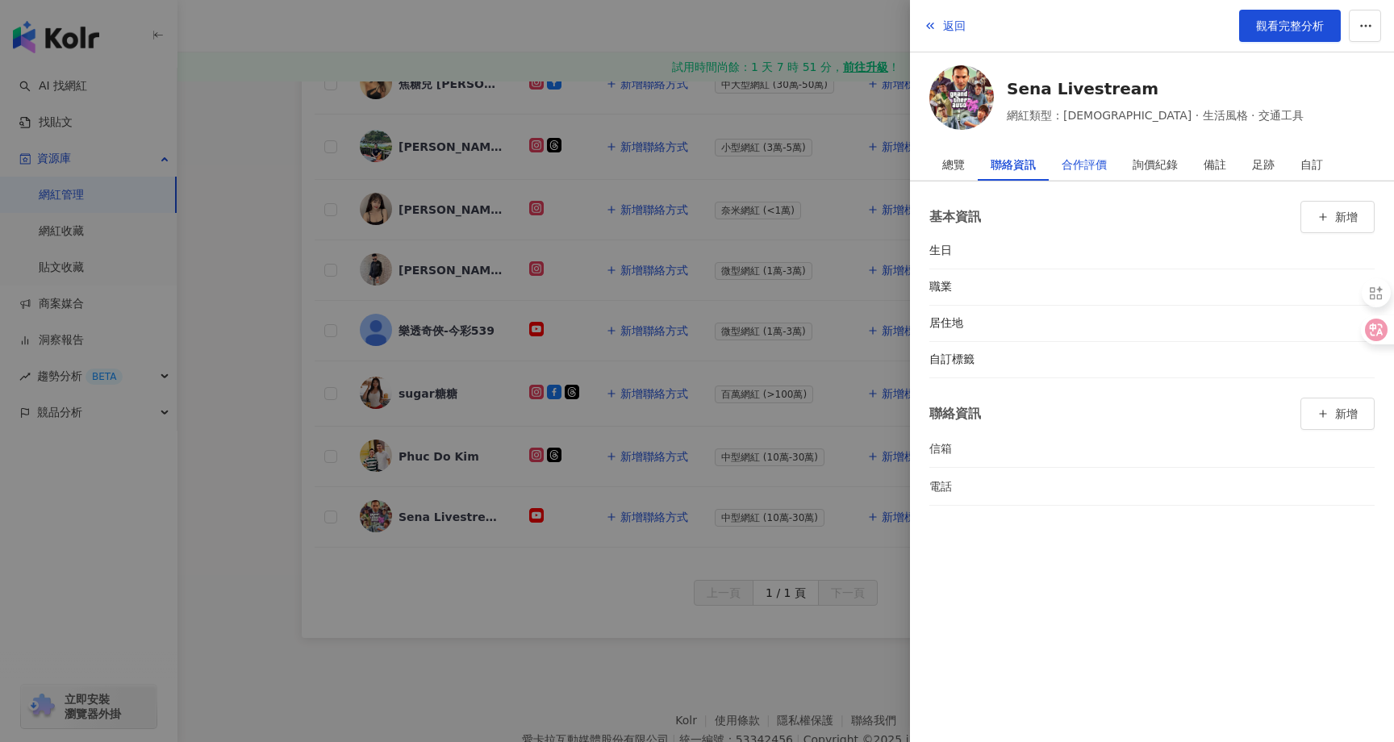
click at [1080, 165] on div "合作評價" at bounding box center [1084, 164] width 45 height 32
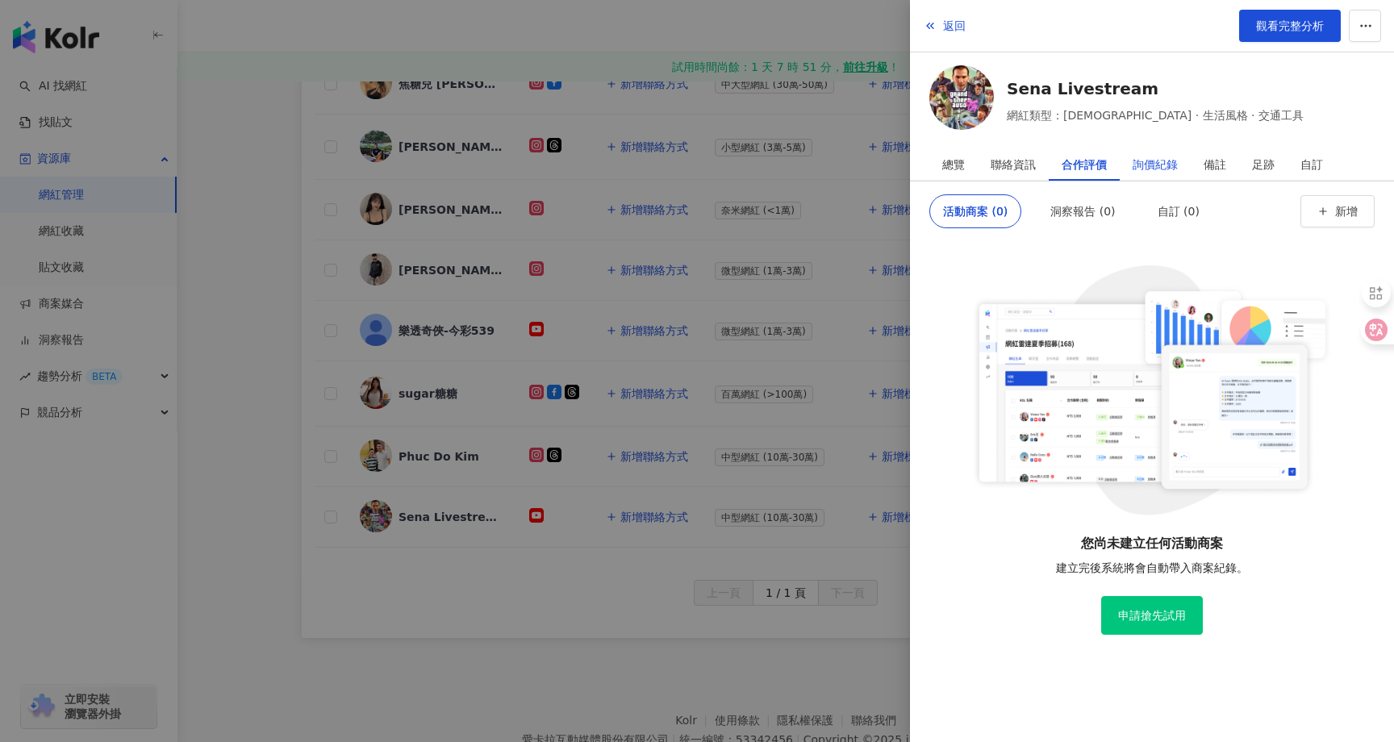
click at [1145, 167] on div "詢價紀錄" at bounding box center [1155, 164] width 45 height 32
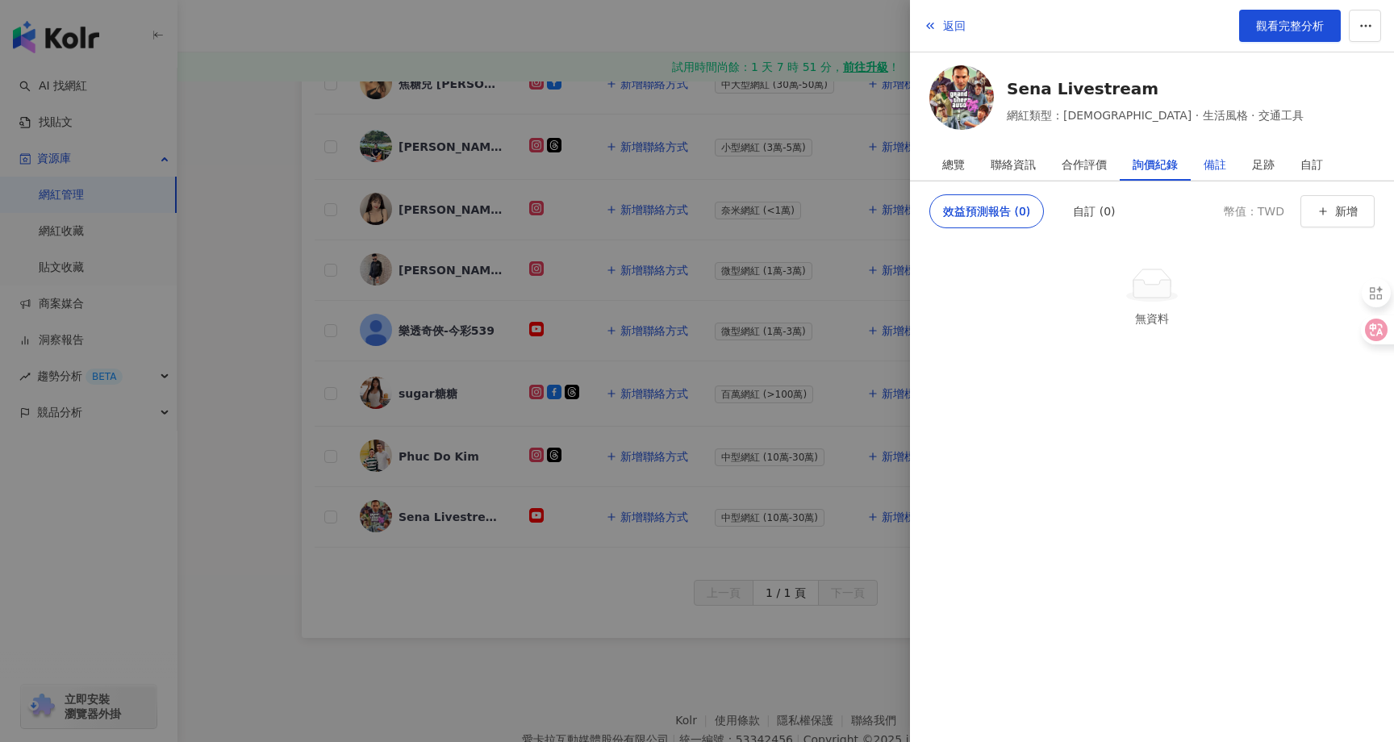
click at [1220, 169] on div "備註" at bounding box center [1215, 164] width 23 height 32
click at [1087, 84] on link "Sena Livestream" at bounding box center [1155, 88] width 297 height 23
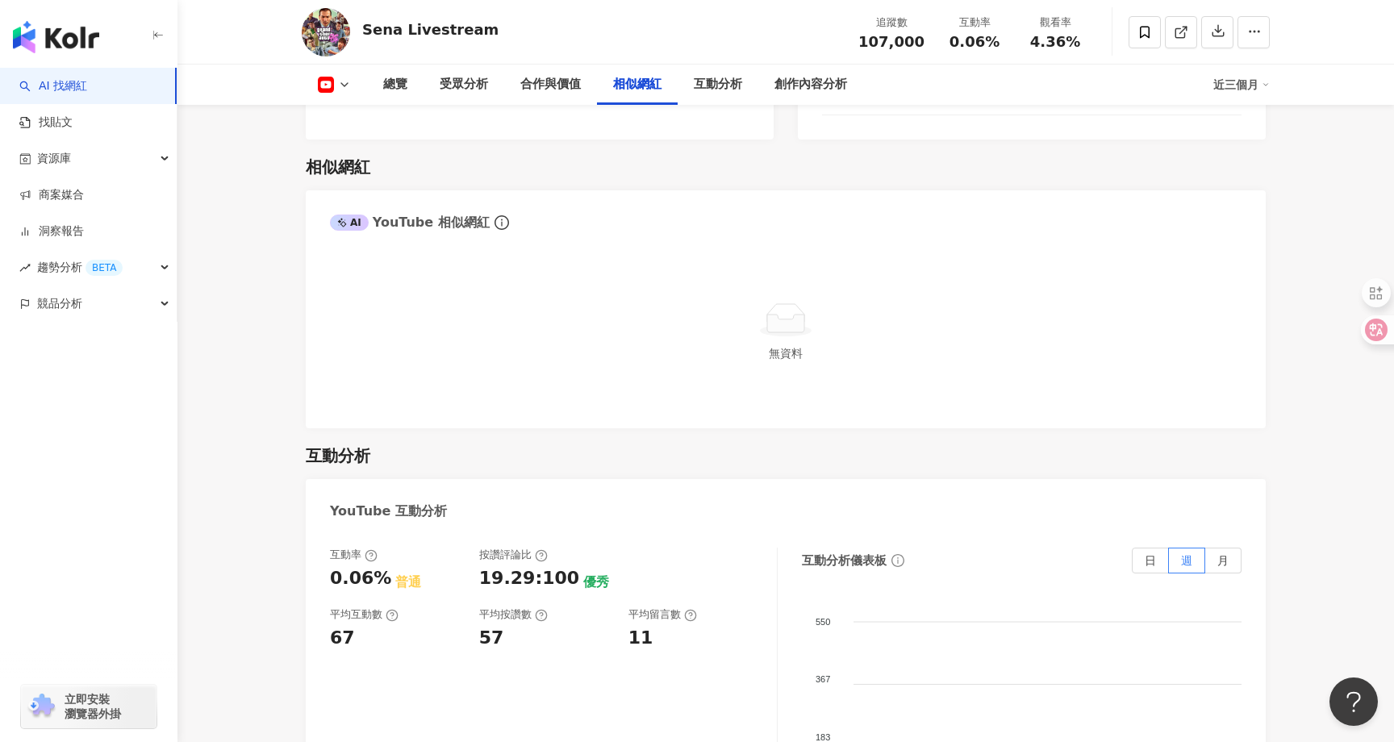
scroll to position [2318, 0]
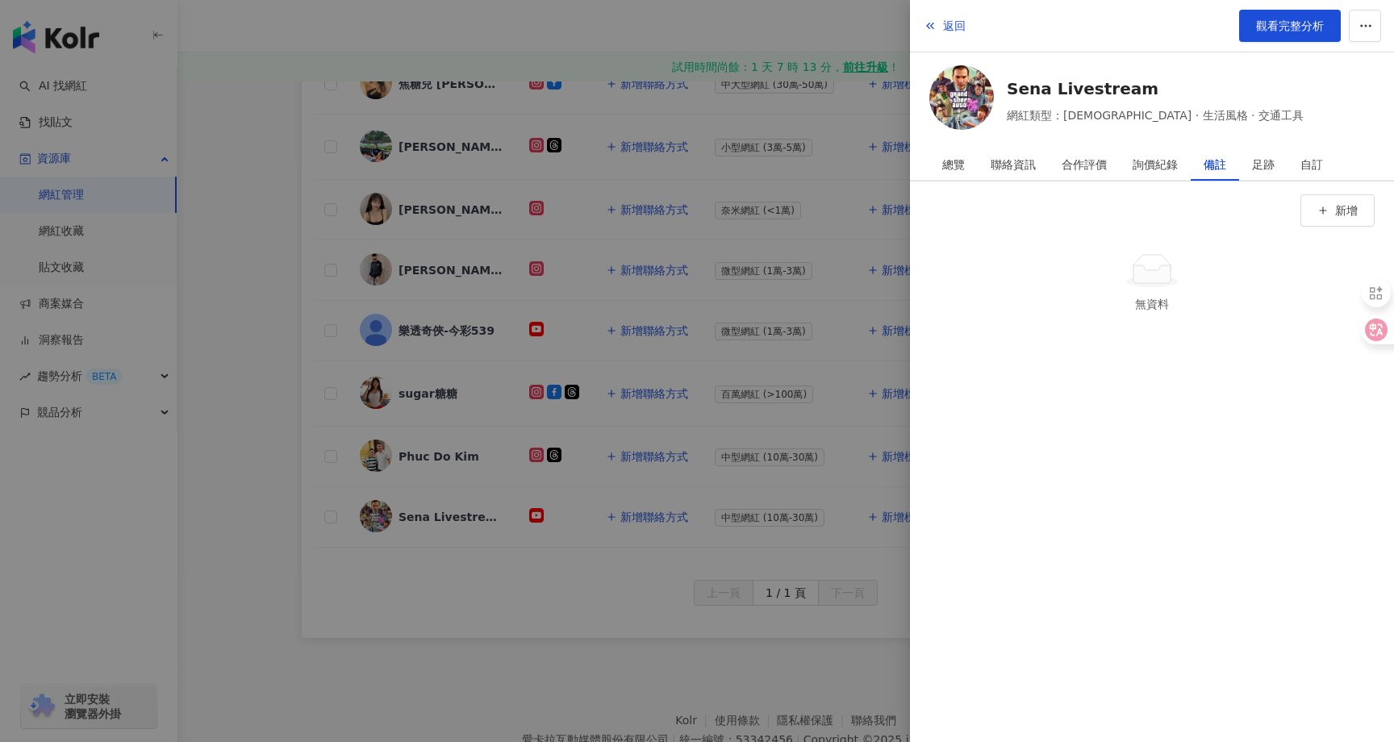
click at [366, 153] on div at bounding box center [697, 371] width 1394 height 742
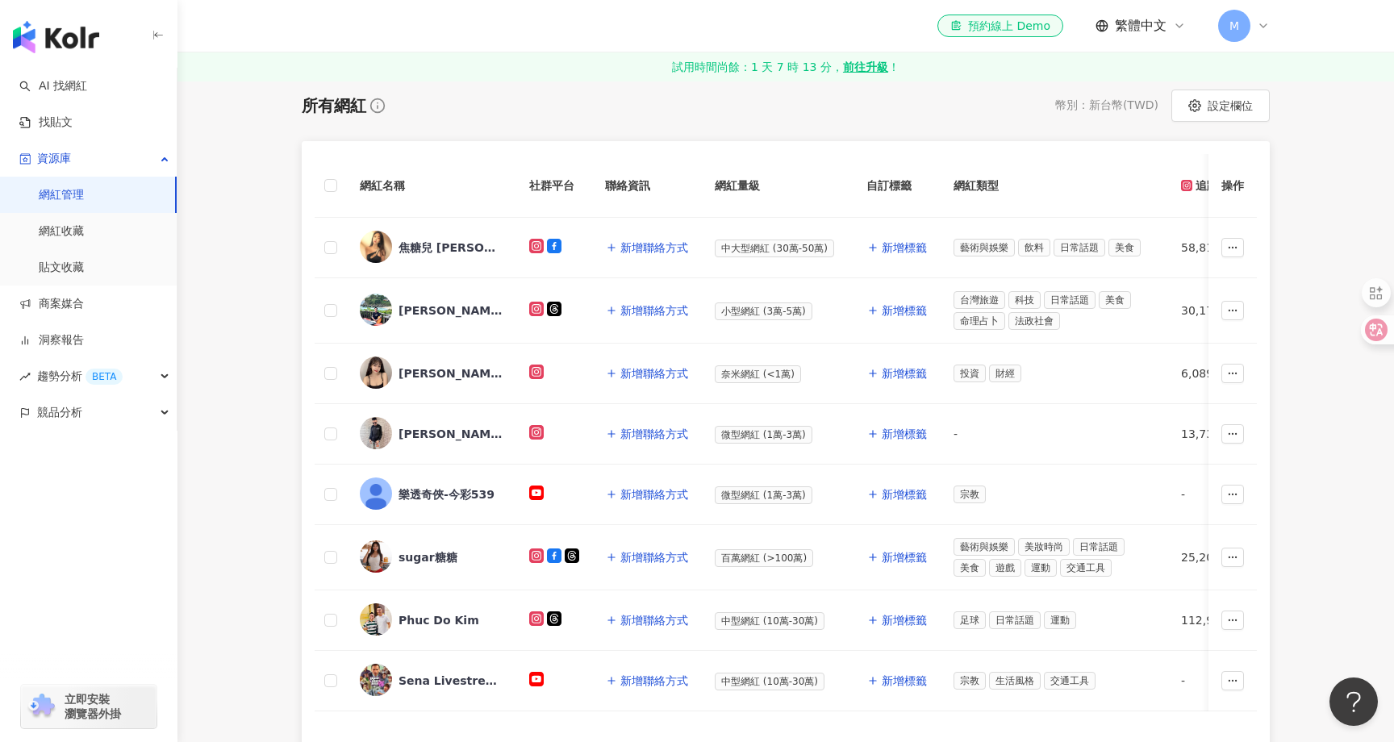
scroll to position [483, 0]
